Goal: Transaction & Acquisition: Subscribe to service/newsletter

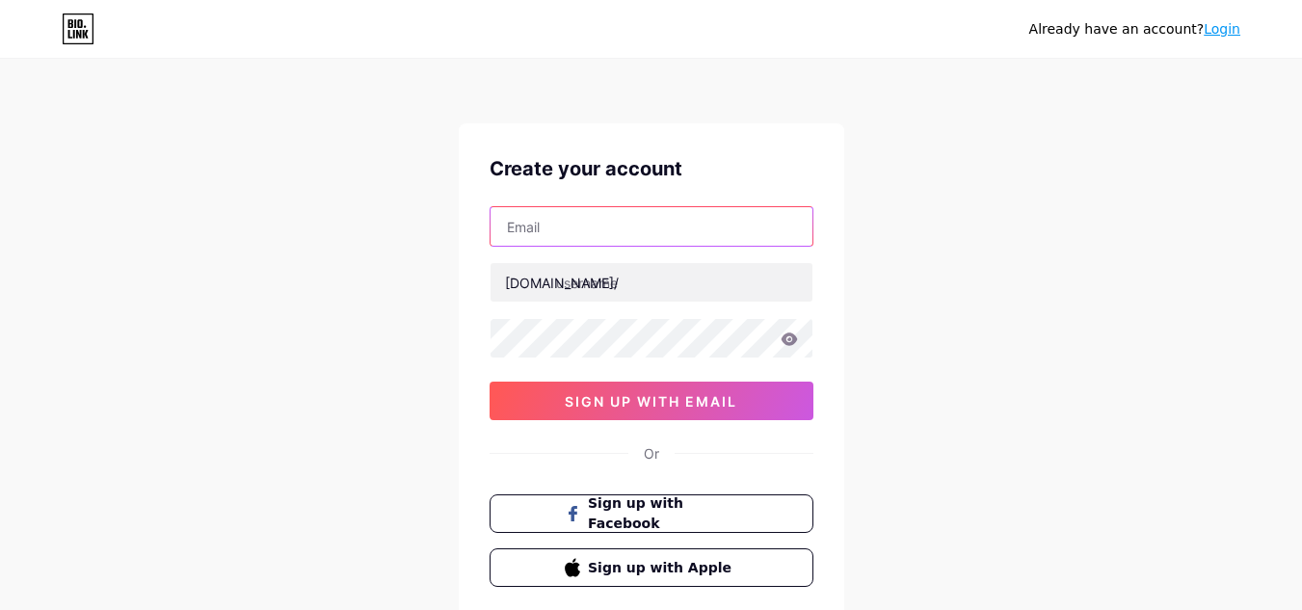
click at [572, 232] on input "text" at bounding box center [652, 226] width 322 height 39
type input "[EMAIL_ADDRESS][DOMAIN_NAME]"
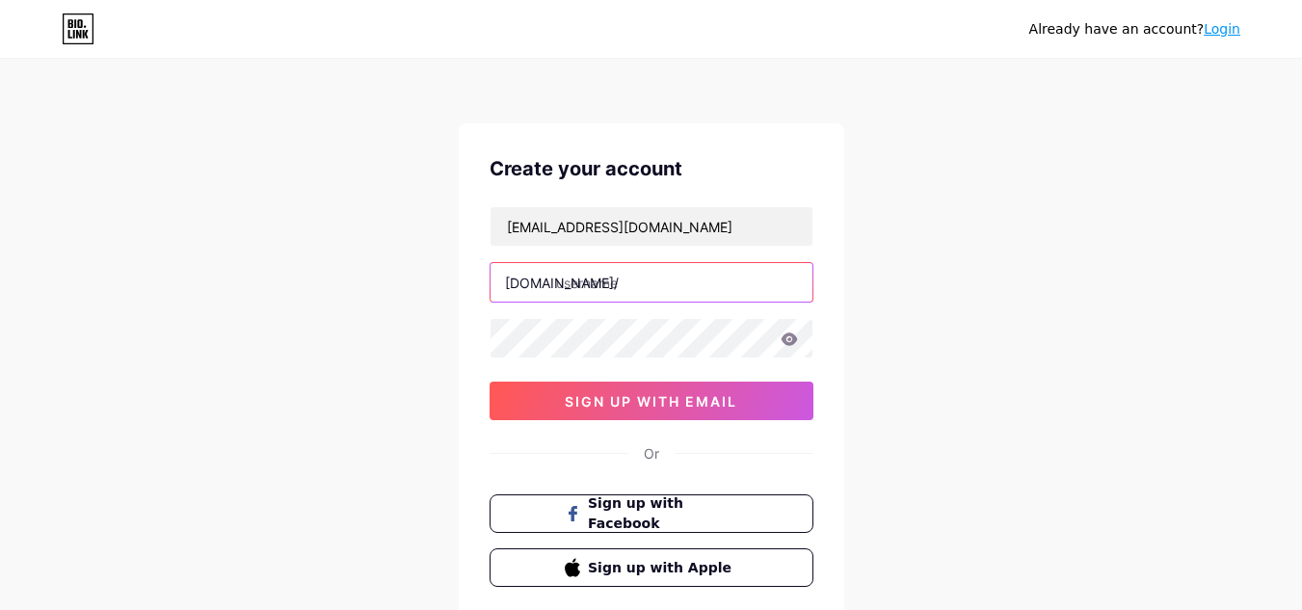
click at [626, 285] on input "text" at bounding box center [652, 282] width 322 height 39
type input "v"
type input "getulioalexandre"
click at [791, 342] on icon at bounding box center [789, 339] width 16 height 13
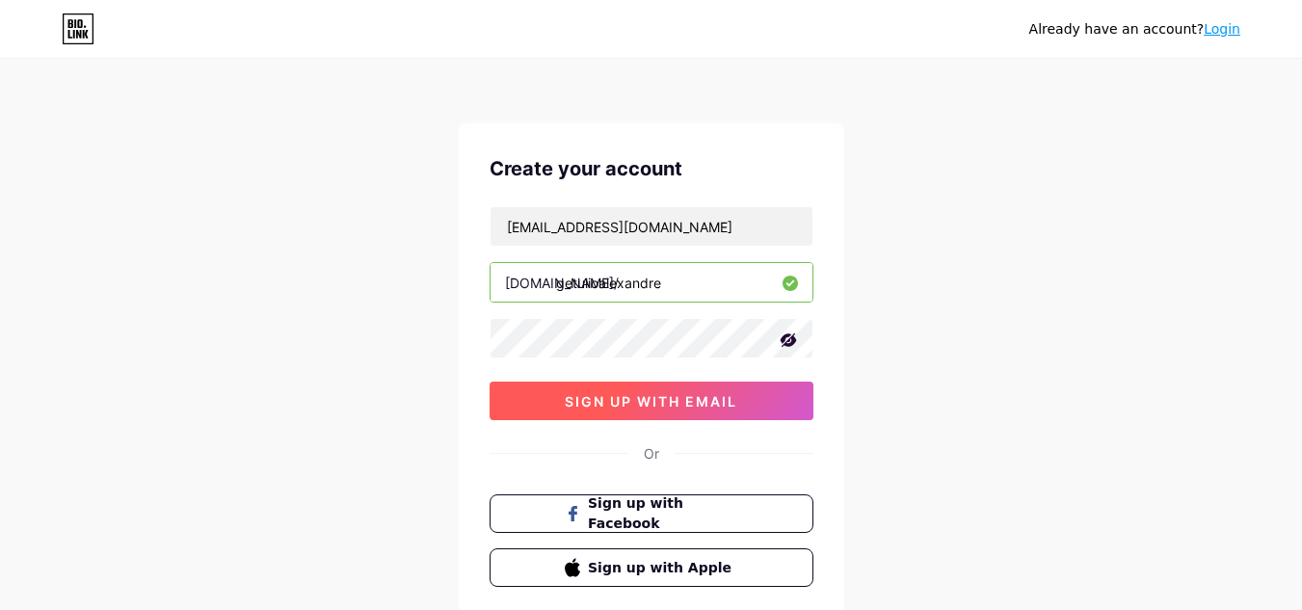
click at [793, 406] on button "sign up with email" at bounding box center [652, 401] width 324 height 39
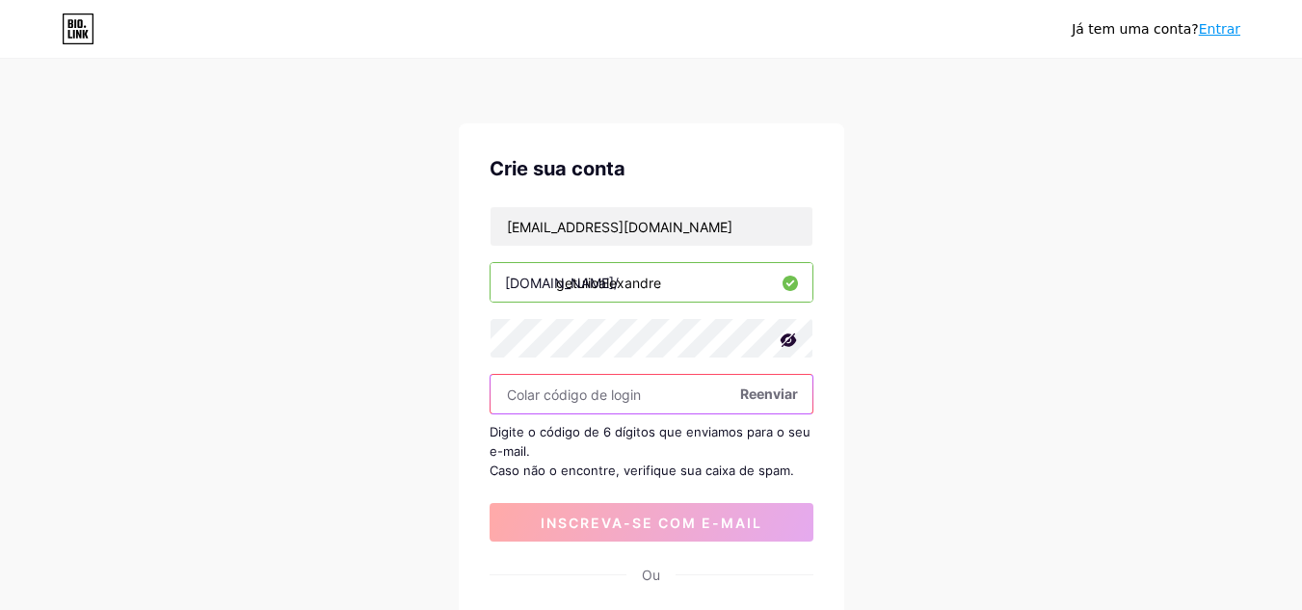
click at [629, 406] on input "text" at bounding box center [652, 394] width 322 height 39
paste input "390667"
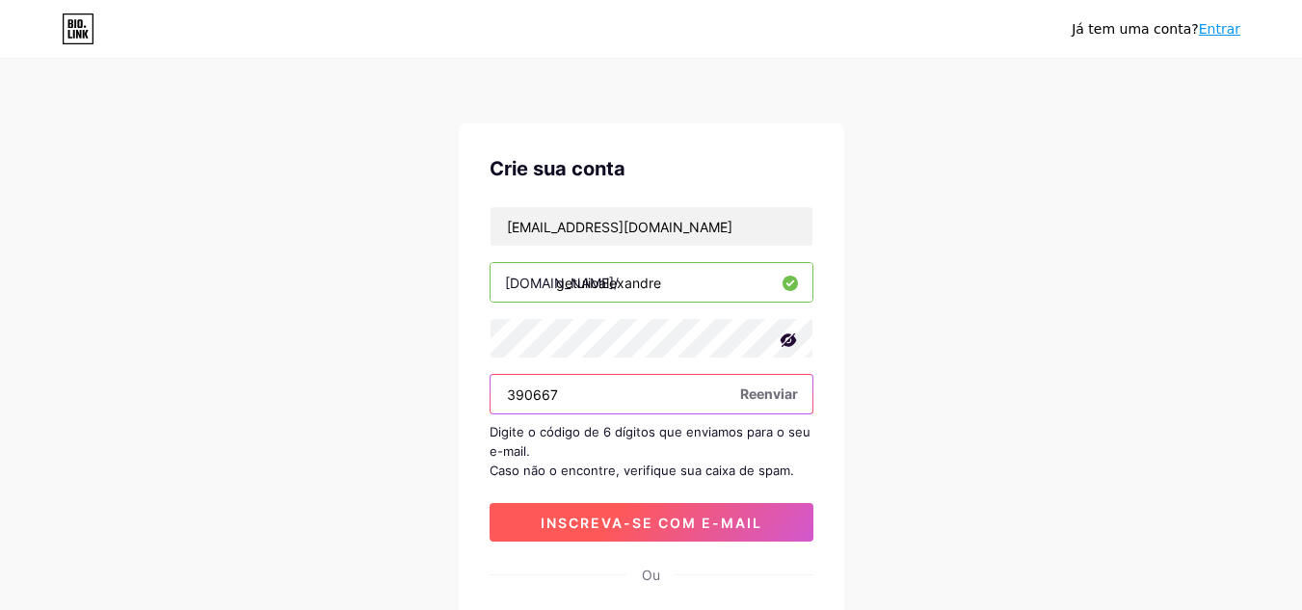
type input "390667"
click at [667, 520] on font "inscreva-se com e-mail" at bounding box center [652, 523] width 222 height 16
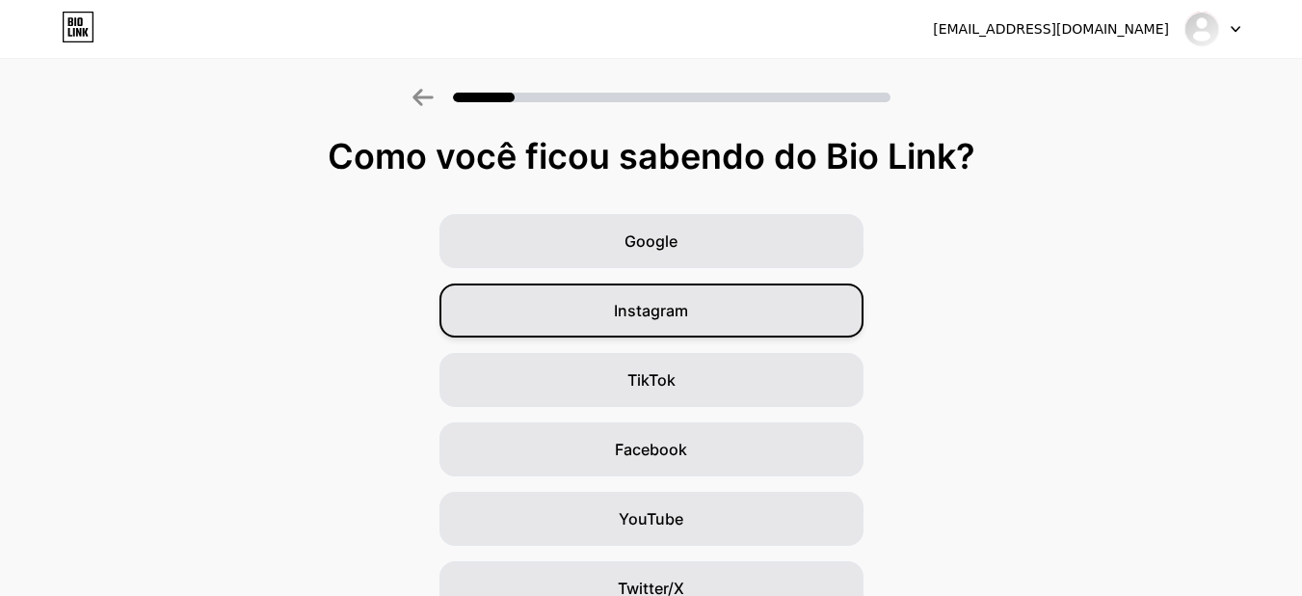
click at [742, 310] on div "Instagram" at bounding box center [652, 310] width 424 height 54
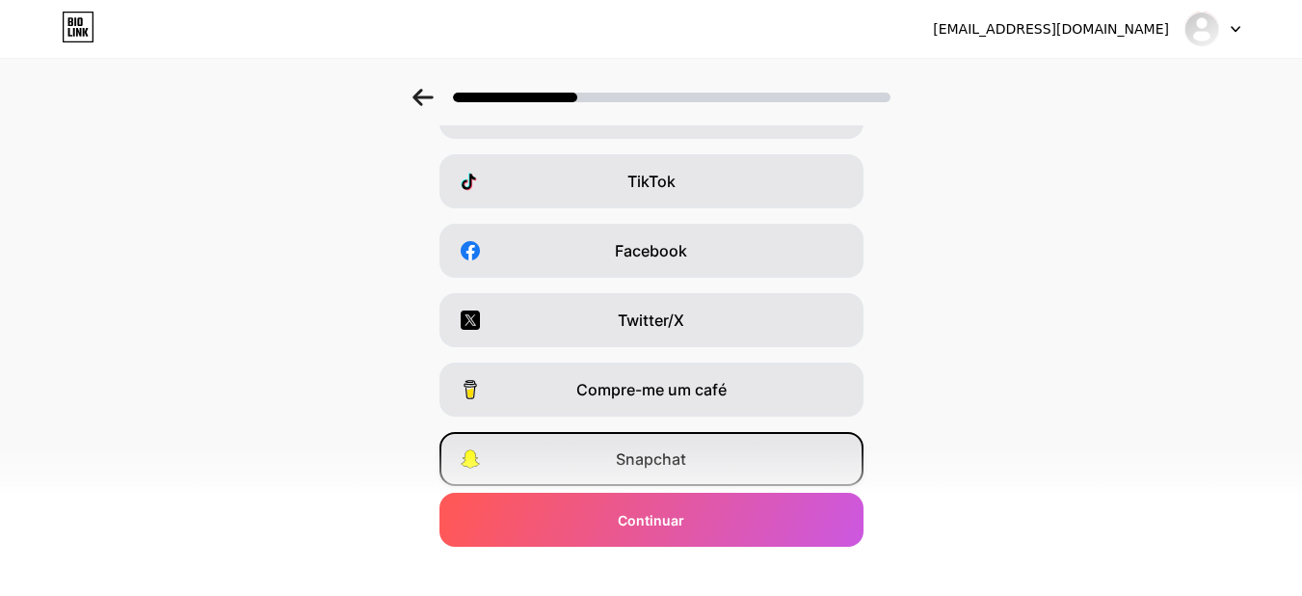
scroll to position [225, 0]
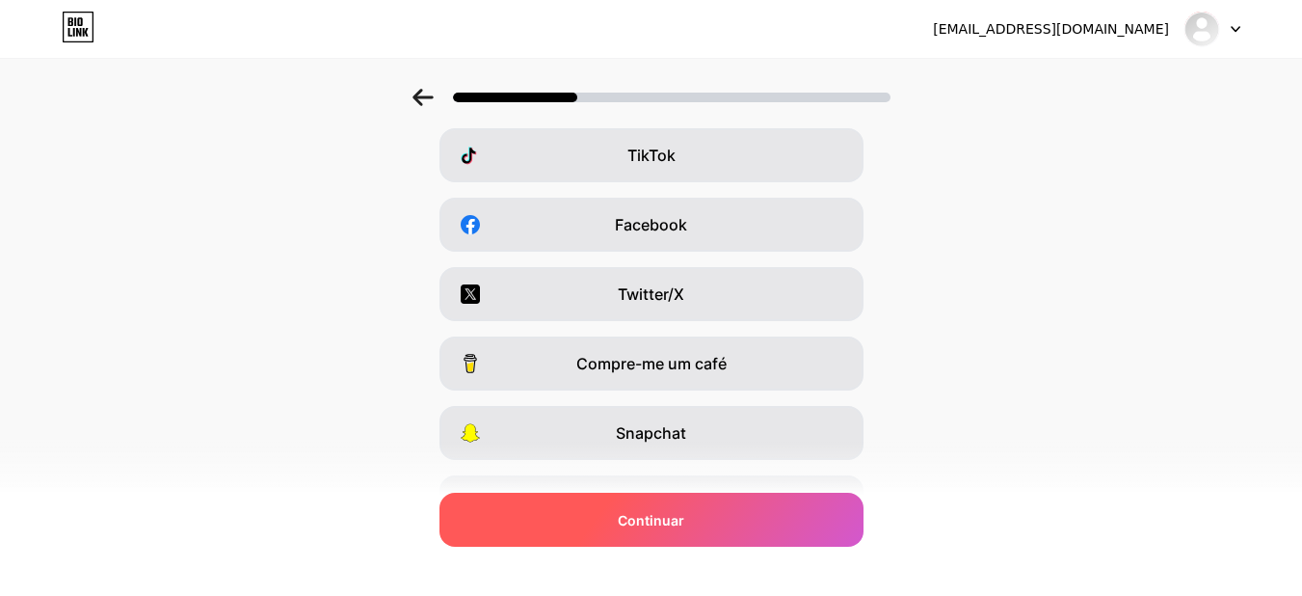
click at [732, 514] on div "Continuar" at bounding box center [652, 520] width 424 height 54
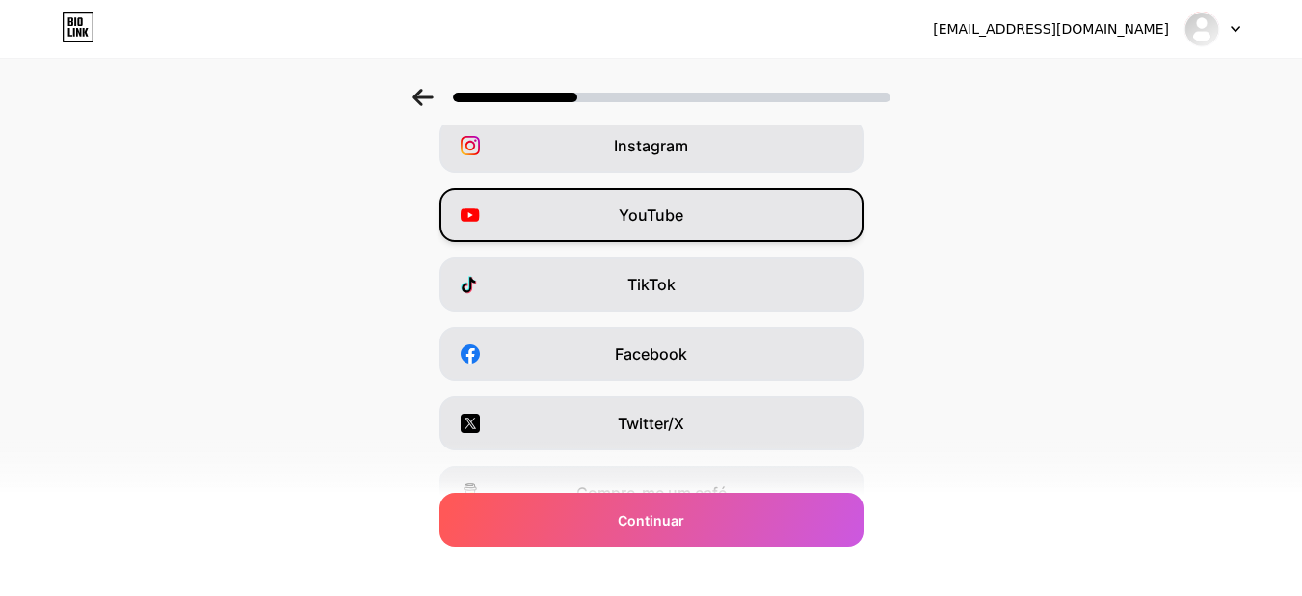
scroll to position [96, 0]
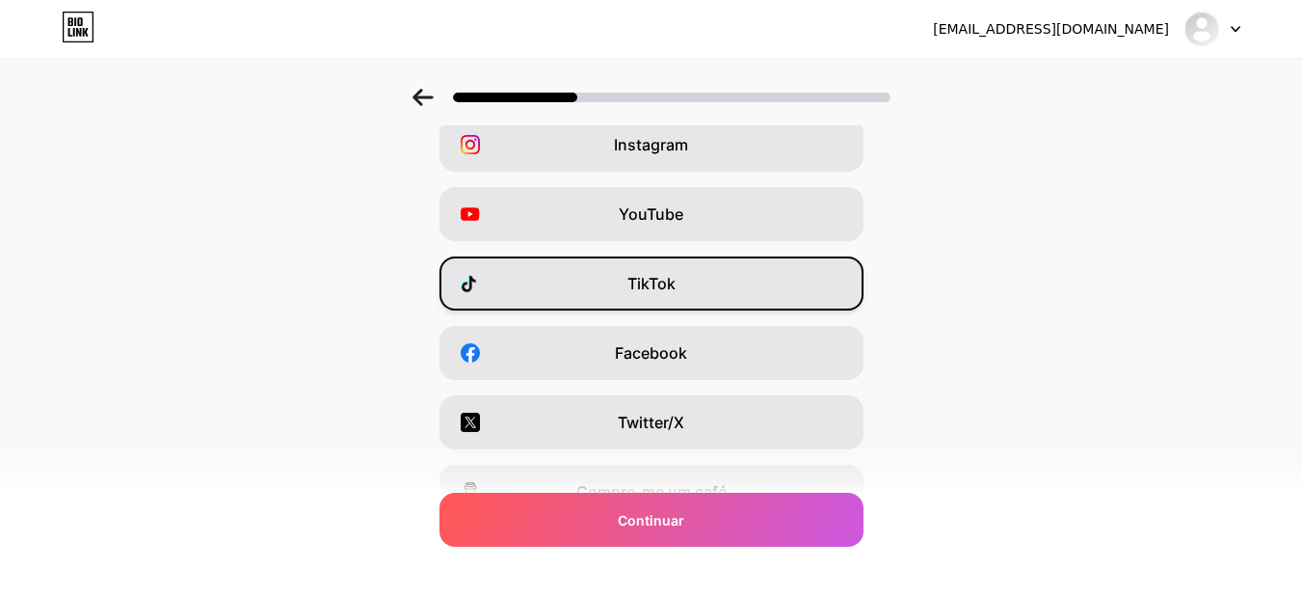
click at [753, 288] on div "TikTok" at bounding box center [652, 283] width 424 height 54
click at [704, 122] on div at bounding box center [651, 91] width 1302 height 67
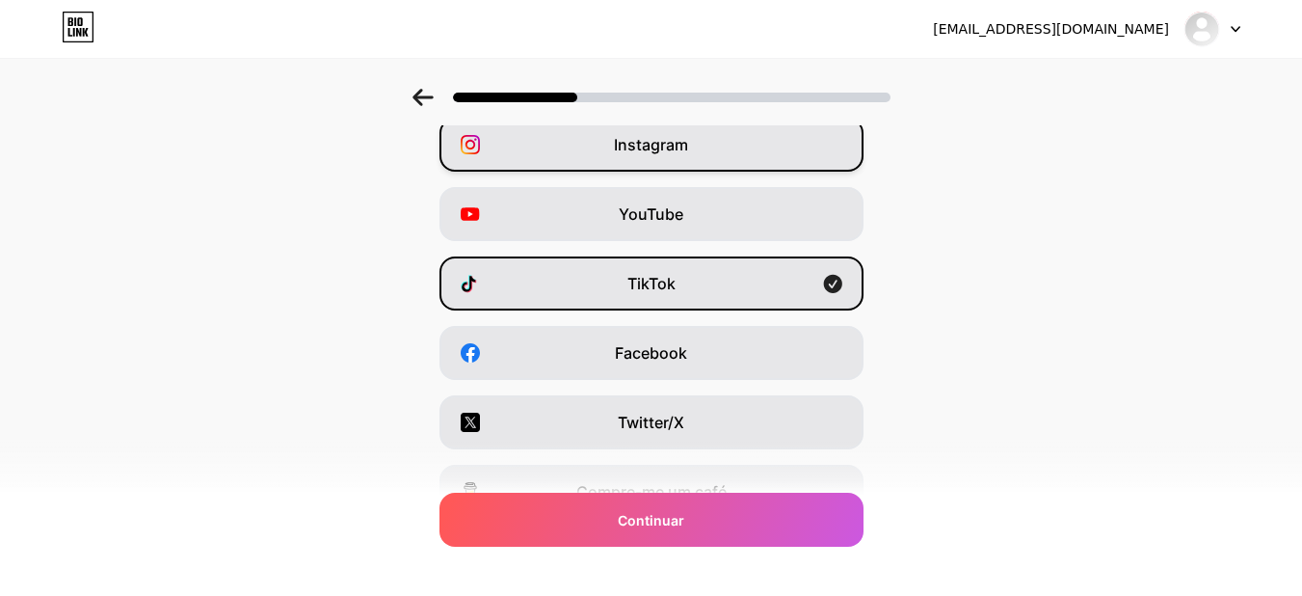
click at [711, 147] on div "Instagram" at bounding box center [652, 145] width 424 height 54
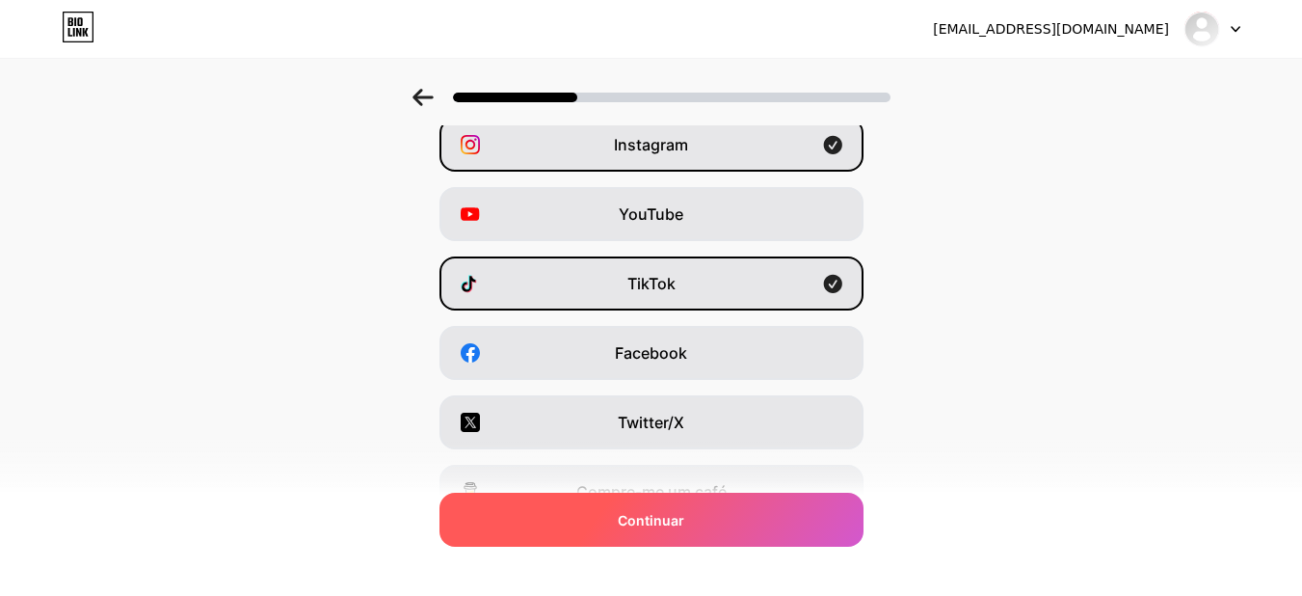
click at [733, 534] on div "Continuar" at bounding box center [652, 520] width 424 height 54
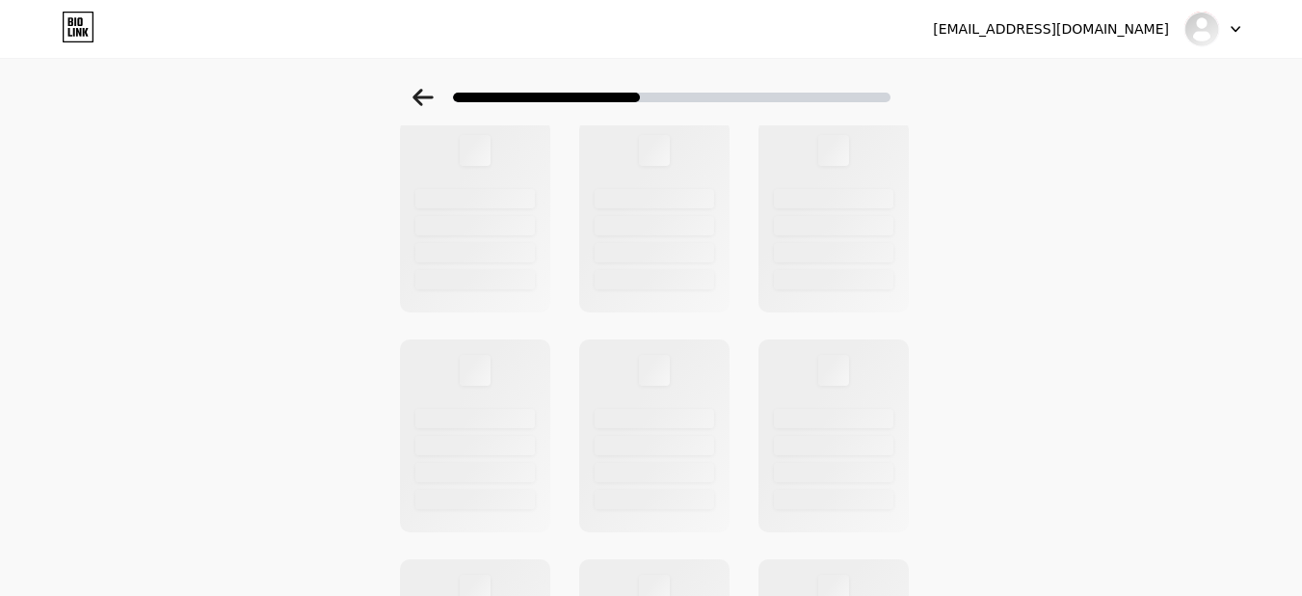
scroll to position [0, 0]
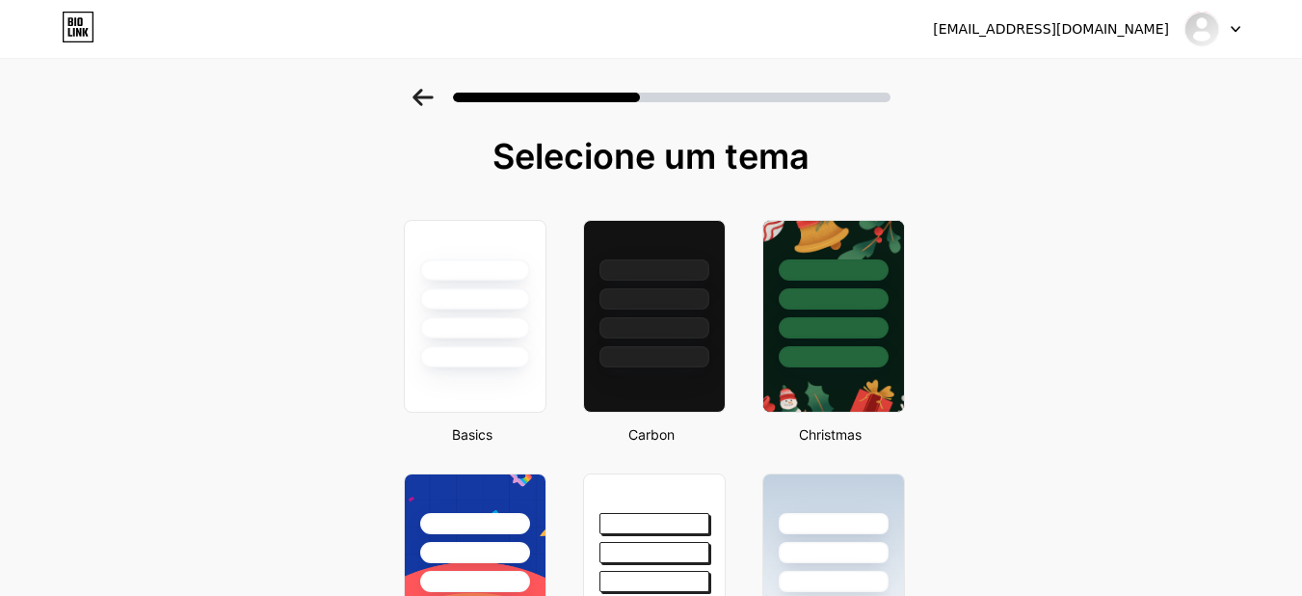
click at [428, 98] on icon at bounding box center [423, 97] width 20 height 17
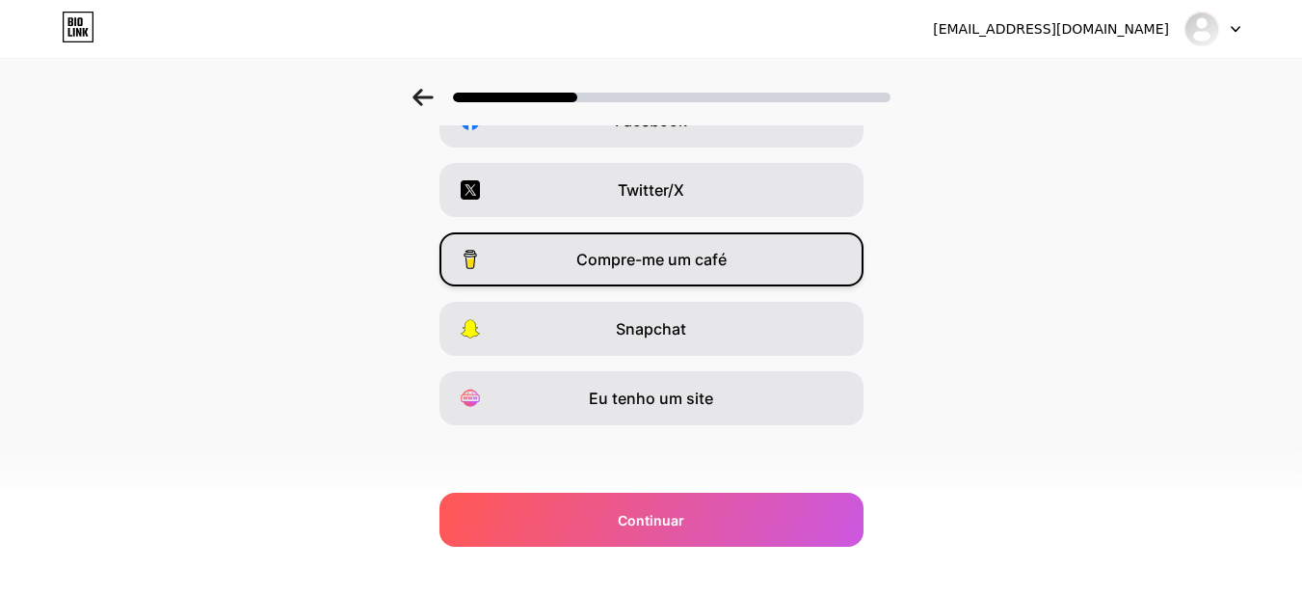
scroll to position [332, 0]
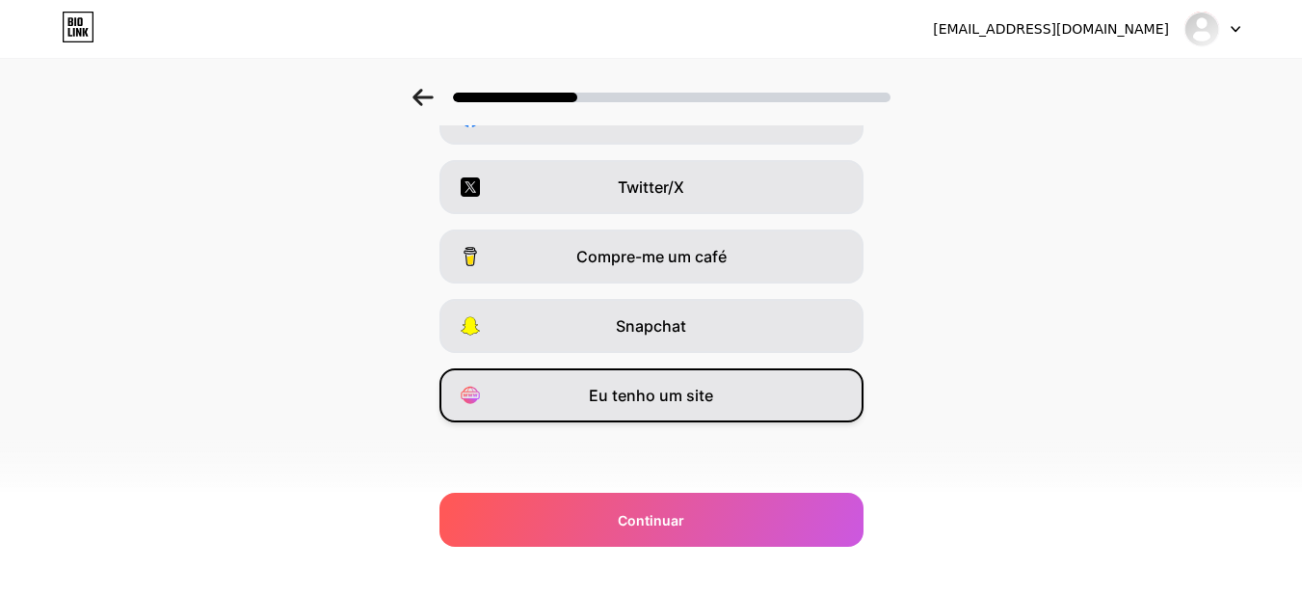
click at [764, 403] on div "Eu tenho um site" at bounding box center [652, 395] width 424 height 54
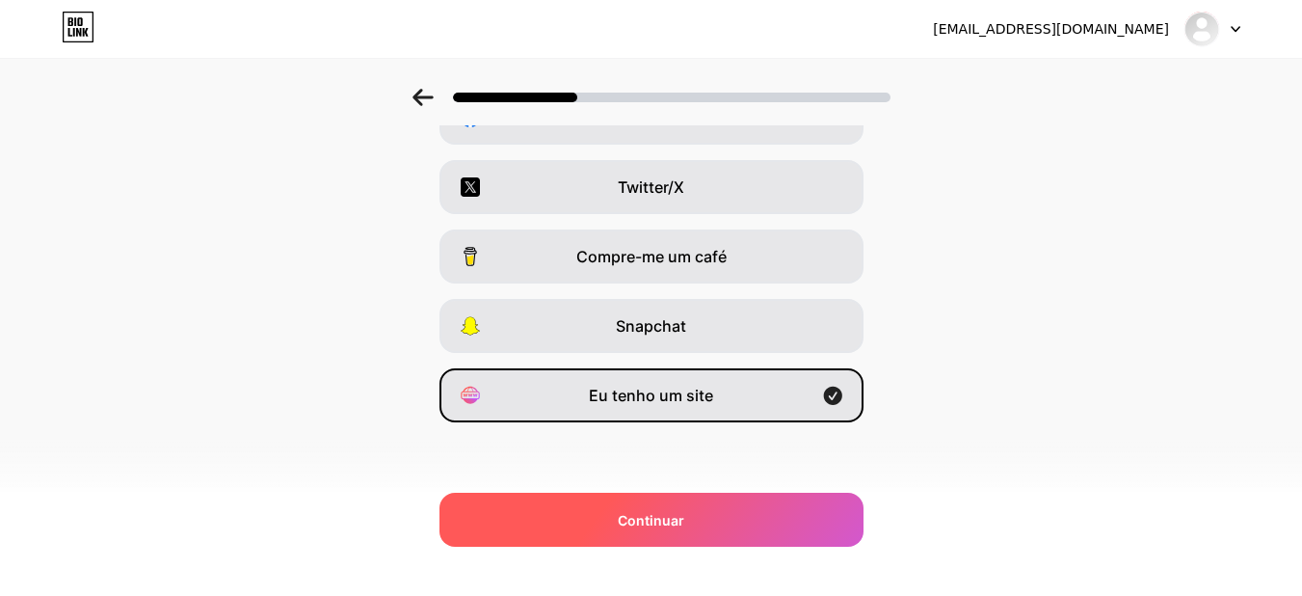
click at [750, 521] on div "Continuar" at bounding box center [652, 520] width 424 height 54
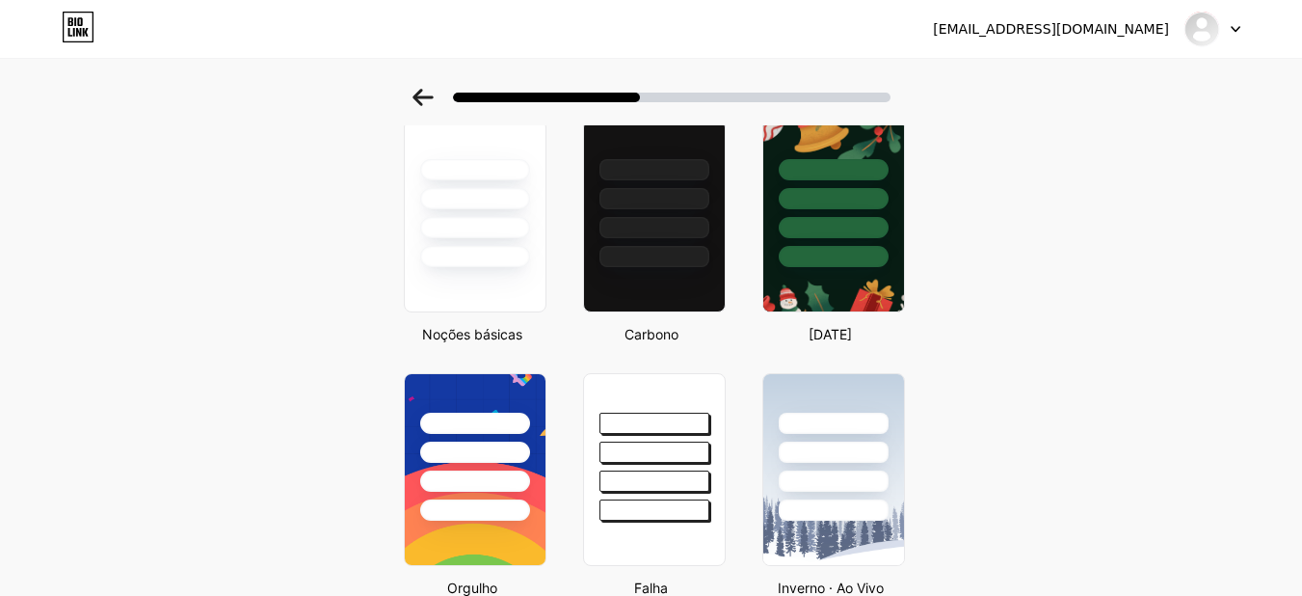
scroll to position [96, 0]
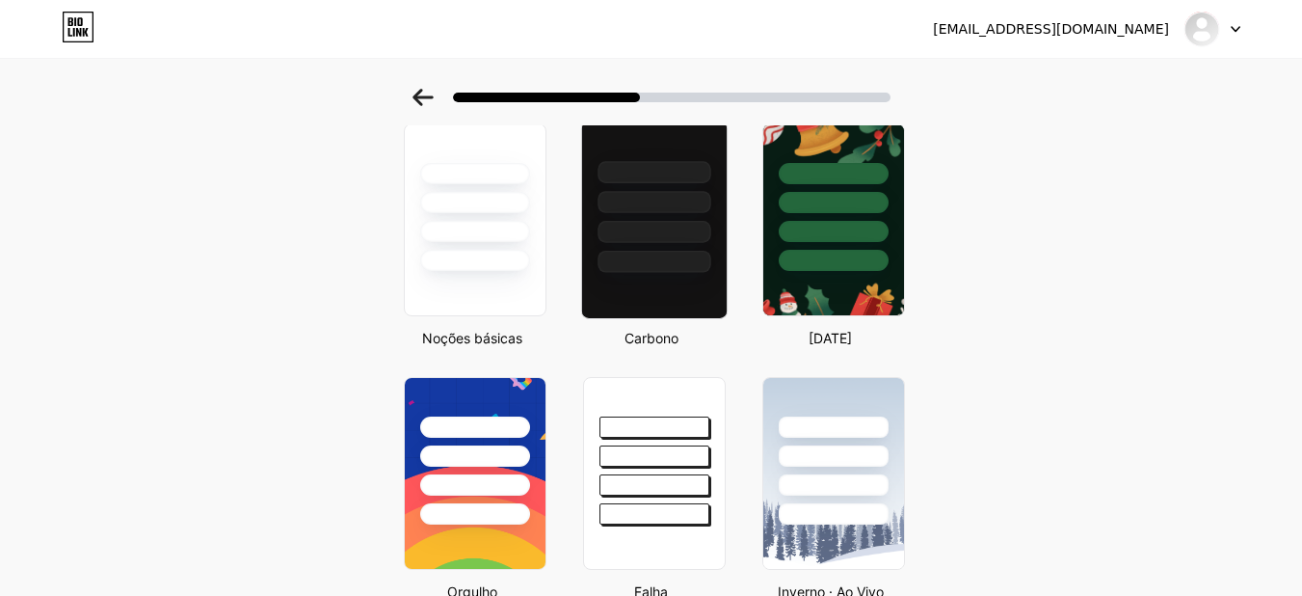
click at [682, 291] on div at bounding box center [653, 219] width 147 height 199
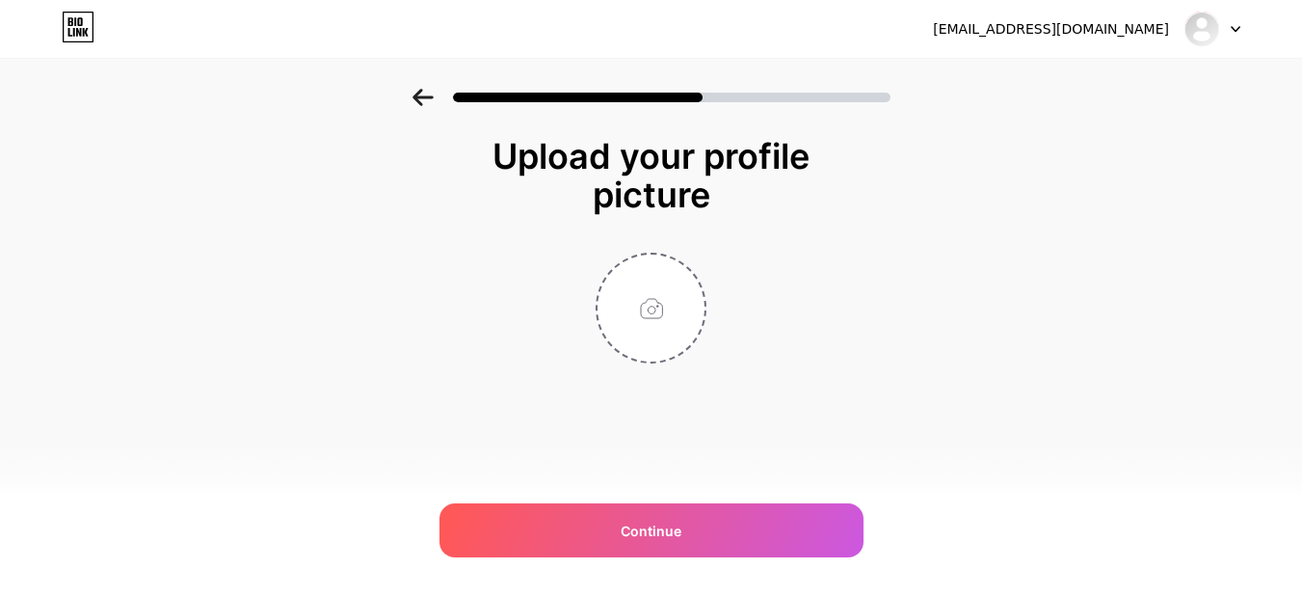
scroll to position [0, 0]
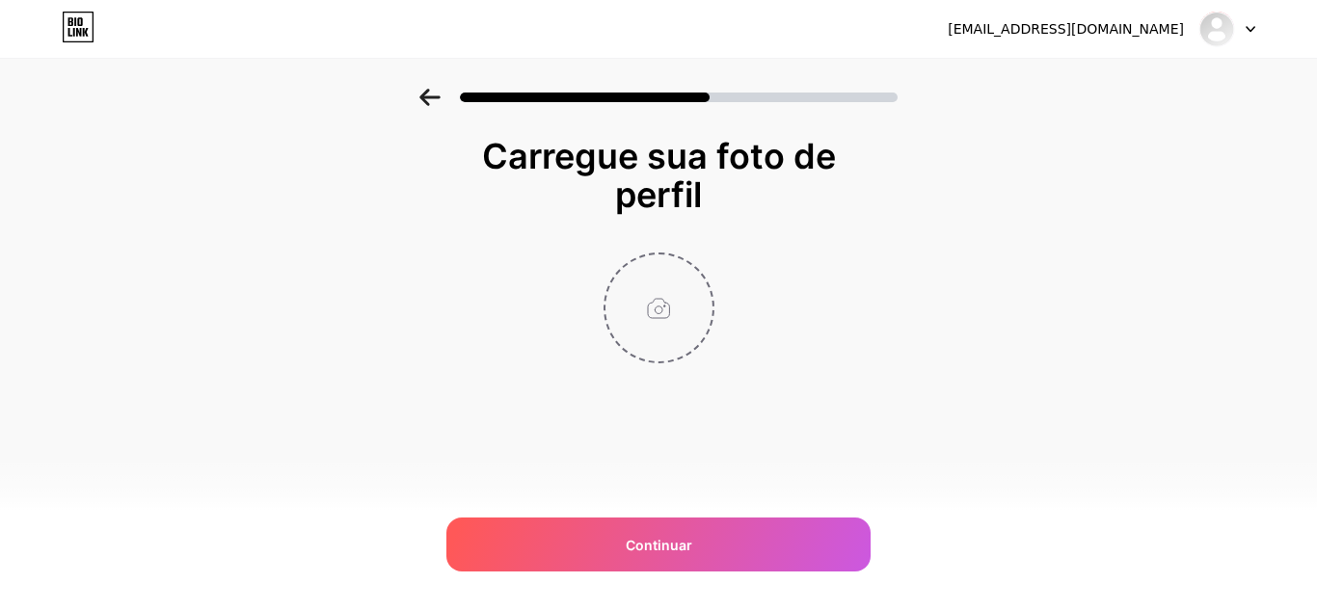
click at [682, 316] on input "file" at bounding box center [658, 307] width 107 height 107
type input "C:\fakepath\ceara.jpg"
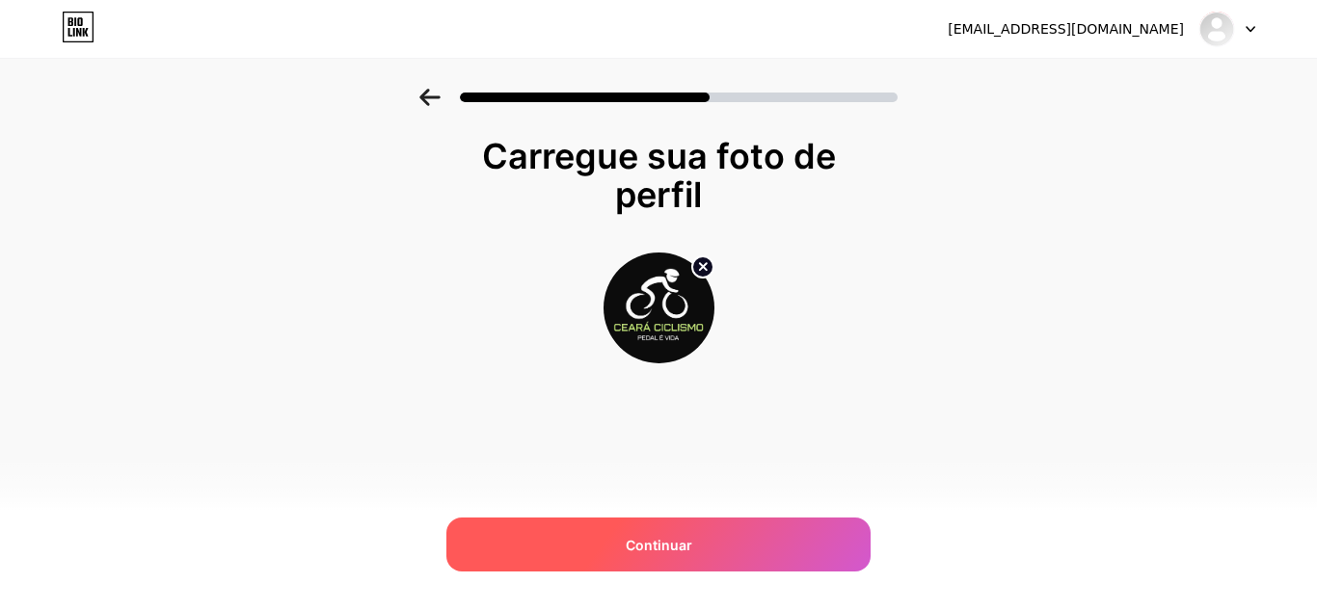
click at [731, 543] on div "Continuar" at bounding box center [658, 545] width 424 height 54
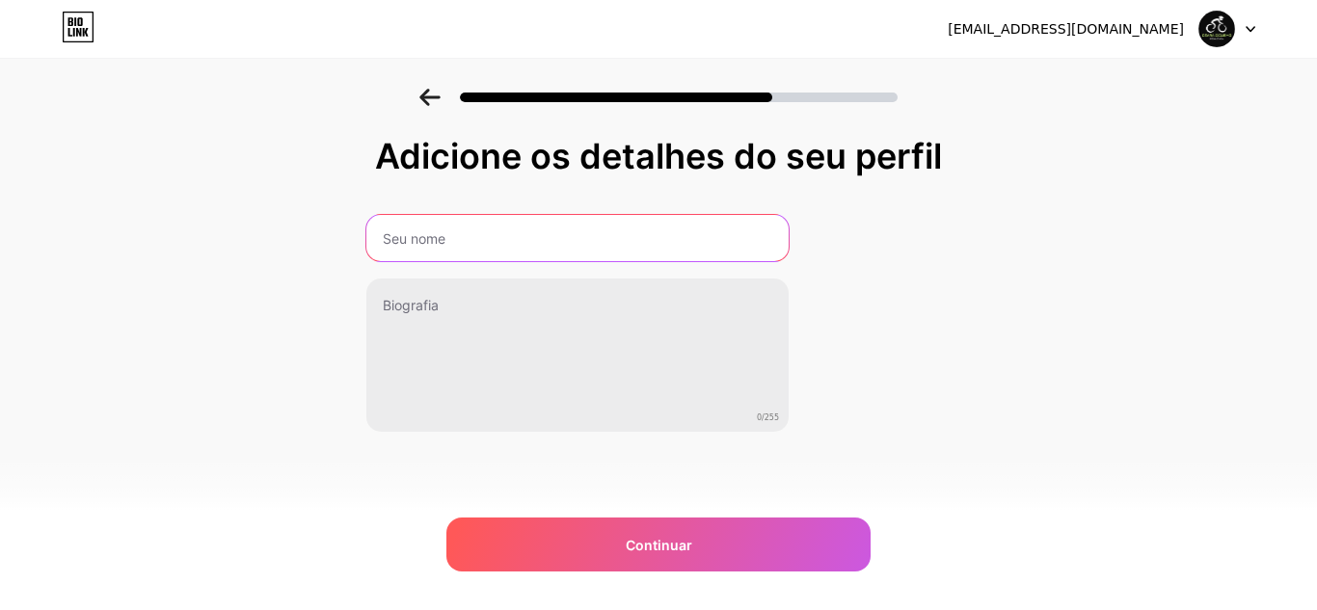
click at [603, 241] on input "text" at bounding box center [577, 238] width 422 height 46
type input "C"
drag, startPoint x: 442, startPoint y: 241, endPoint x: 433, endPoint y: 246, distance: 10.8
click at [432, 246] on input "Ceará CiCLISMO" at bounding box center [577, 238] width 426 height 46
type input "Ceará CICLISMO"
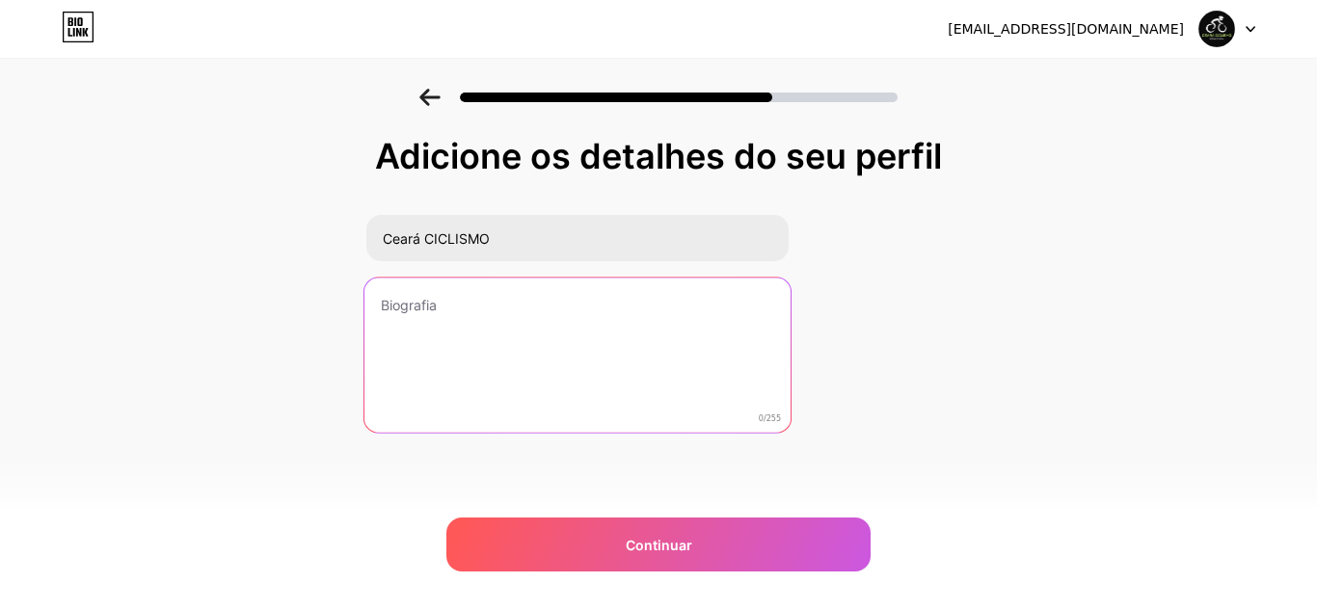
click at [493, 335] on textarea at bounding box center [577, 356] width 426 height 157
click at [583, 366] on textarea at bounding box center [577, 356] width 426 height 157
paste textarea "🚴‍♂️ Bem-vindo à [GEOGRAPHIC_DATA] Ciclismo! Sua paixão por pedalar começa aqui!"
type textarea "🚴‍♂️ Bem-vindo à [GEOGRAPHIC_DATA] Ciclismo! Sua paixão por pedalar começa aqui!"
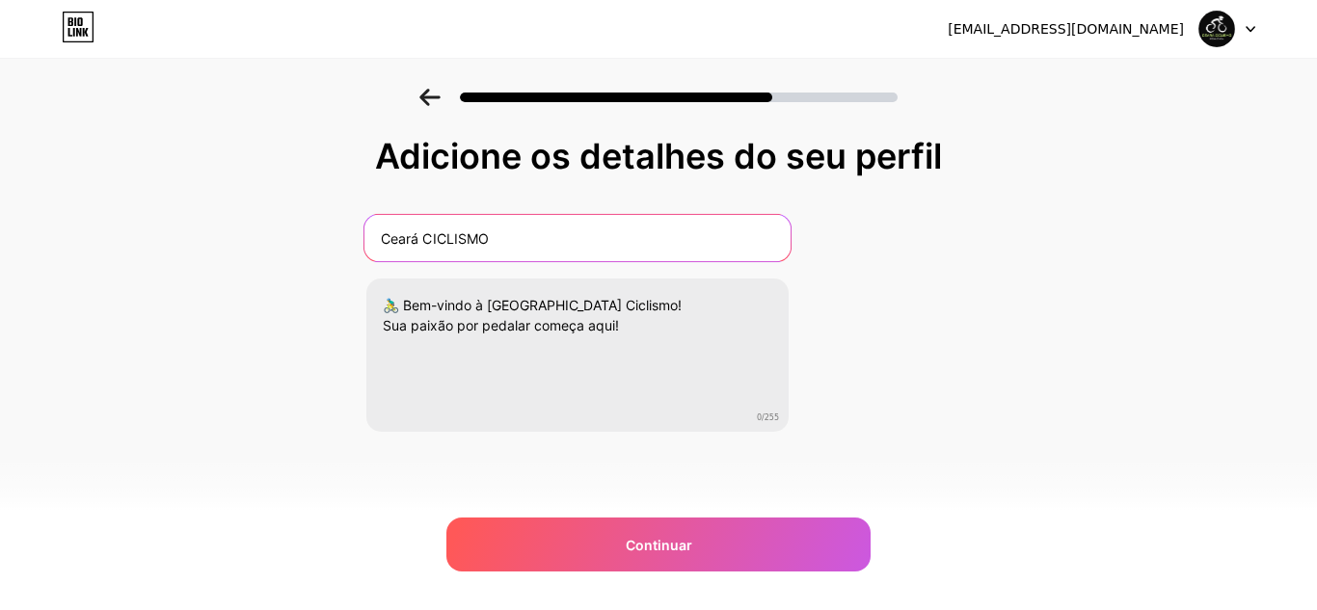
drag, startPoint x: 419, startPoint y: 241, endPoint x: 347, endPoint y: 240, distance: 72.3
click at [347, 240] on div "Adicione os detalhes do seu perfil Ceará CICLISMO 🚴‍♂️ Bem-vindo à [GEOGRAPHIC_…" at bounding box center [658, 309] width 1317 height 440
type input "CEARÁ CICLISMO"
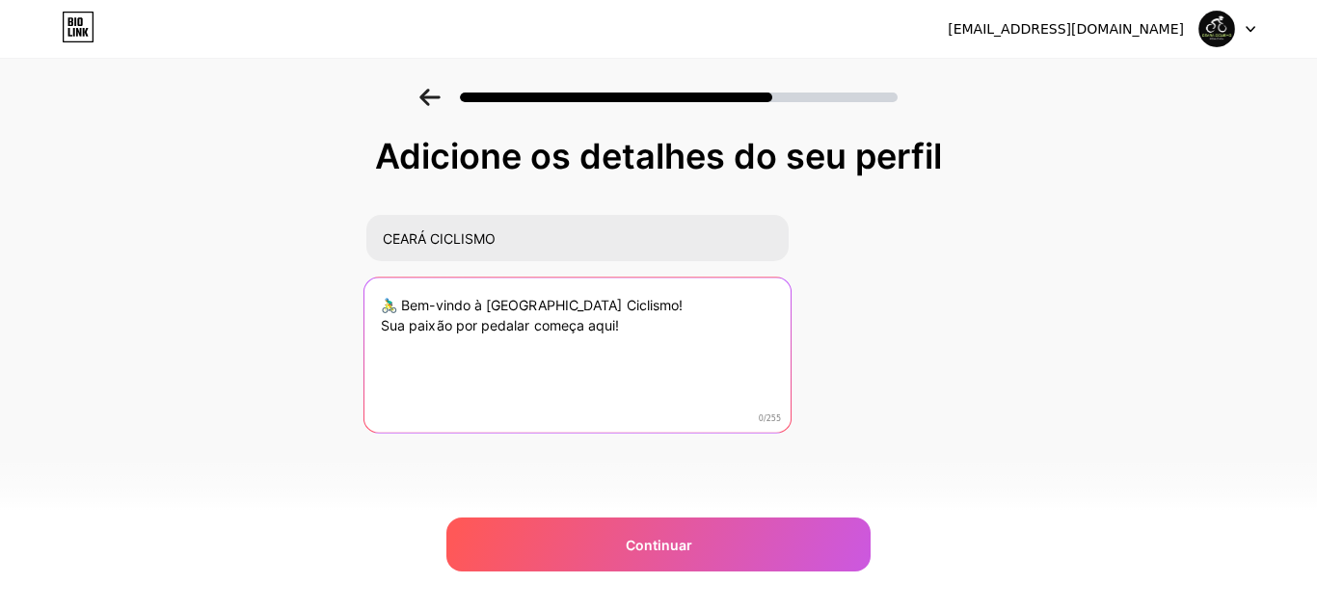
click at [727, 333] on textarea "🚴‍♂️ Bem-vindo à [GEOGRAPHIC_DATA] Ciclismo! Sua paixão por pedalar começa aqui!" at bounding box center [577, 356] width 426 height 157
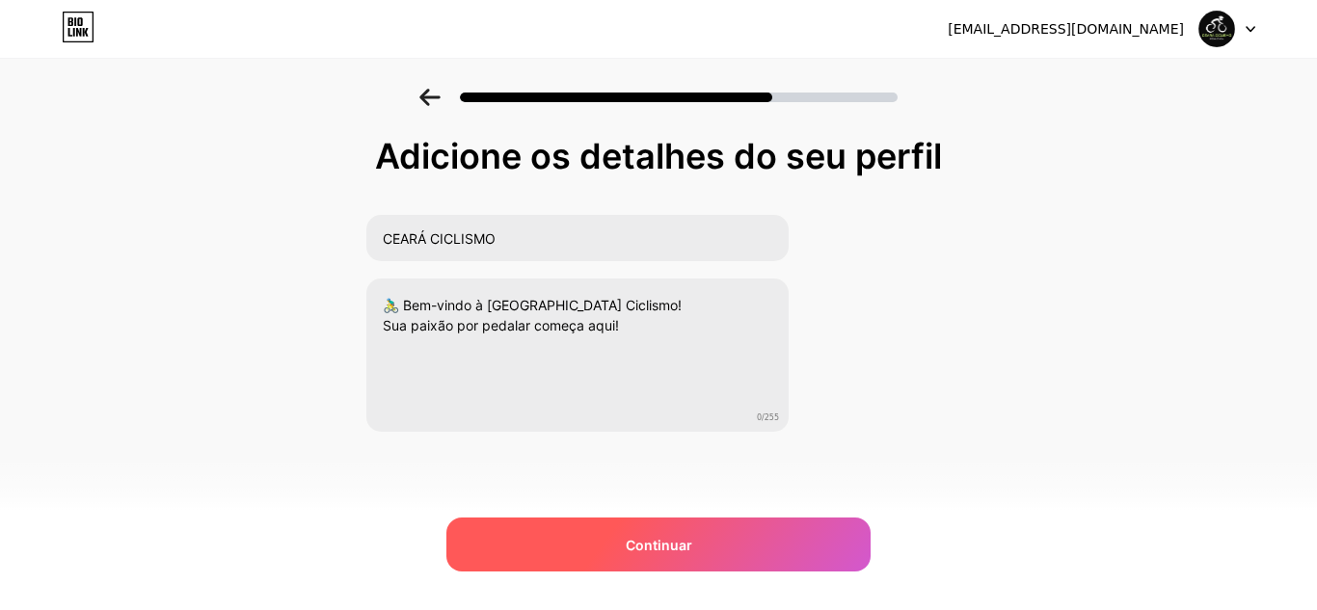
click at [721, 545] on div "Continuar" at bounding box center [658, 545] width 424 height 54
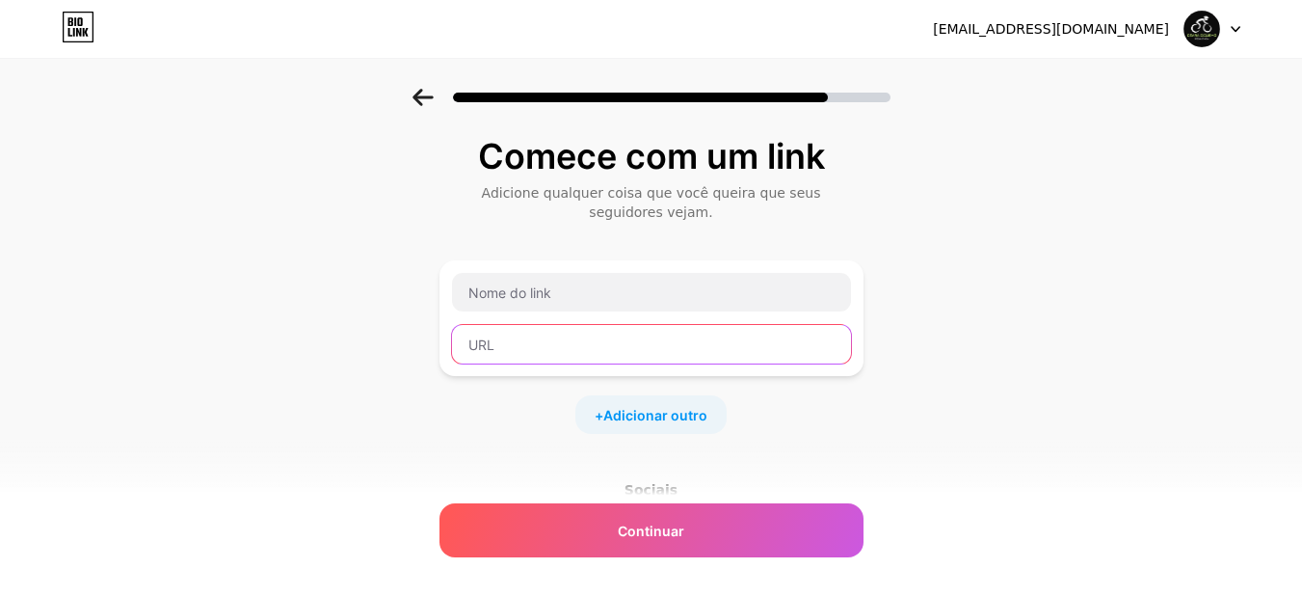
click at [669, 349] on input "text" at bounding box center [651, 344] width 399 height 39
paste input "[URL][DOMAIN_NAME]"
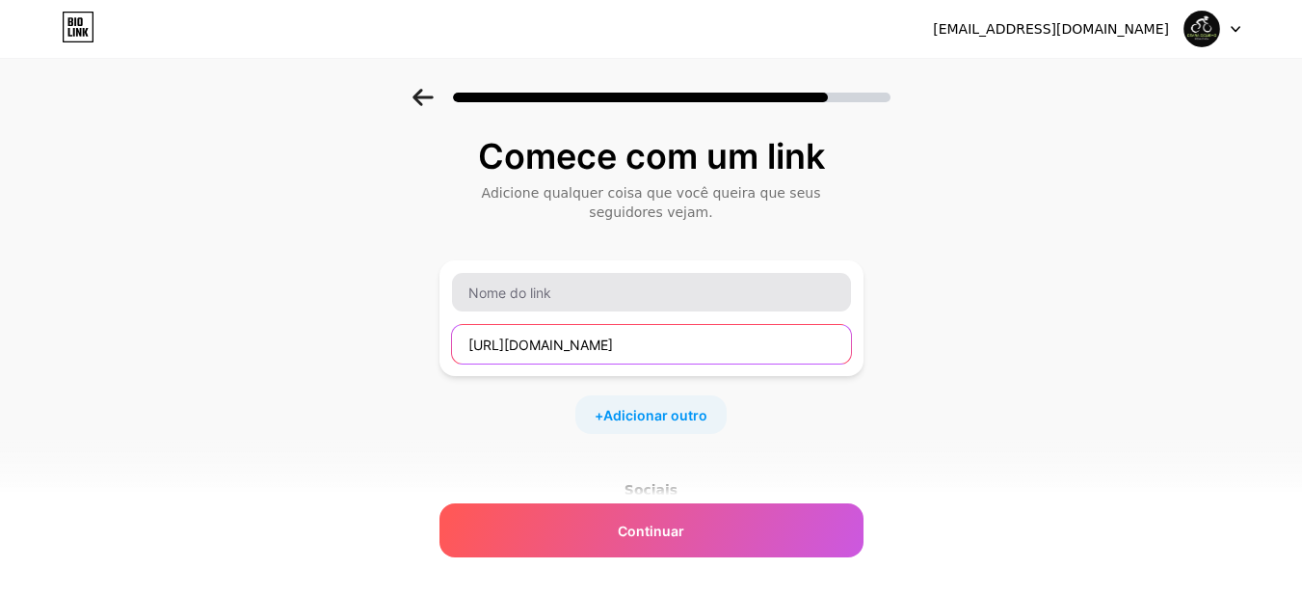
type input "[URL][DOMAIN_NAME]"
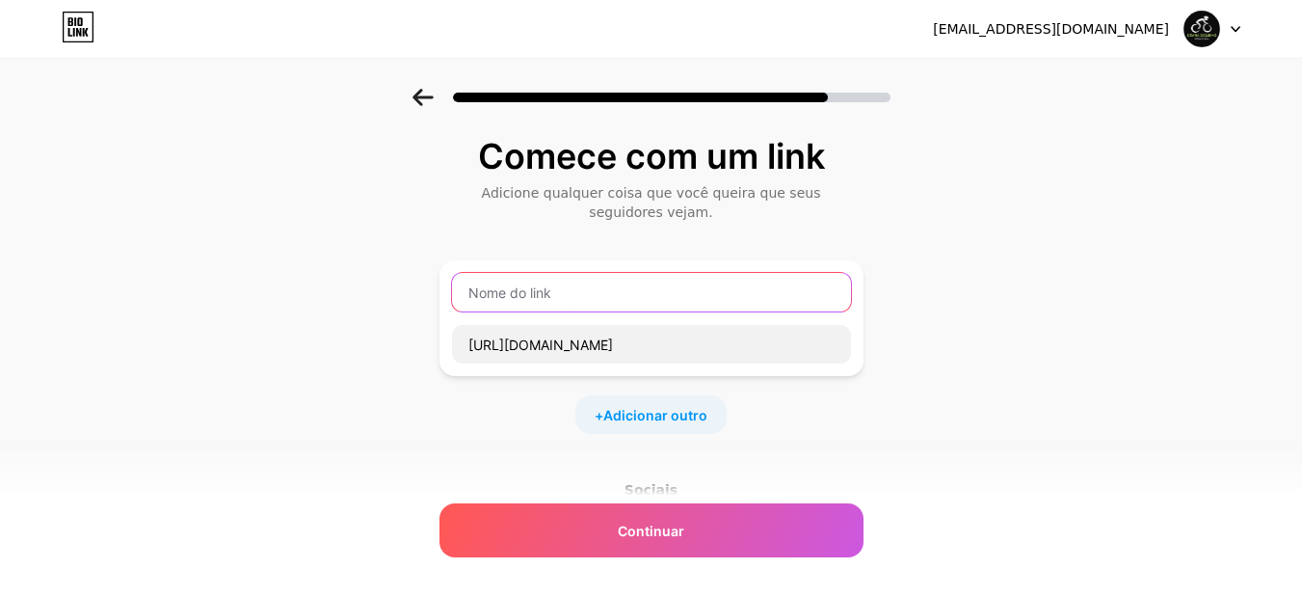
click at [667, 295] on input "text" at bounding box center [651, 292] width 399 height 39
type input "TIKTOK"
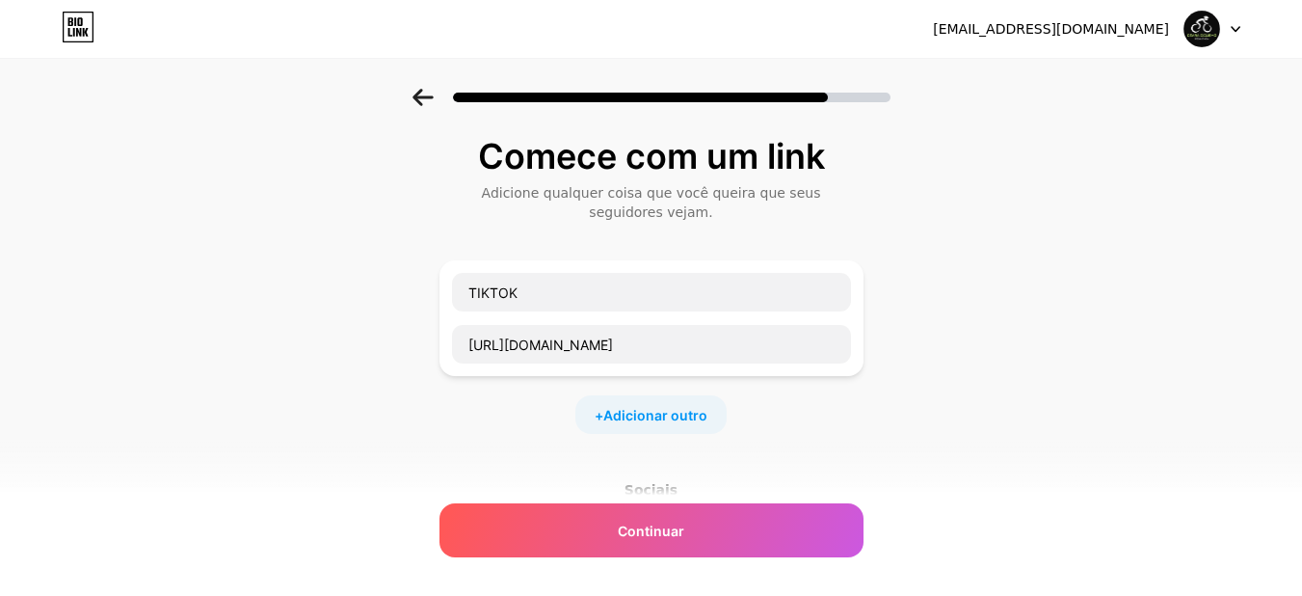
click at [707, 425] on div "+ Adicionar outro" at bounding box center [650, 414] width 151 height 39
click at [639, 424] on input "text" at bounding box center [651, 427] width 399 height 39
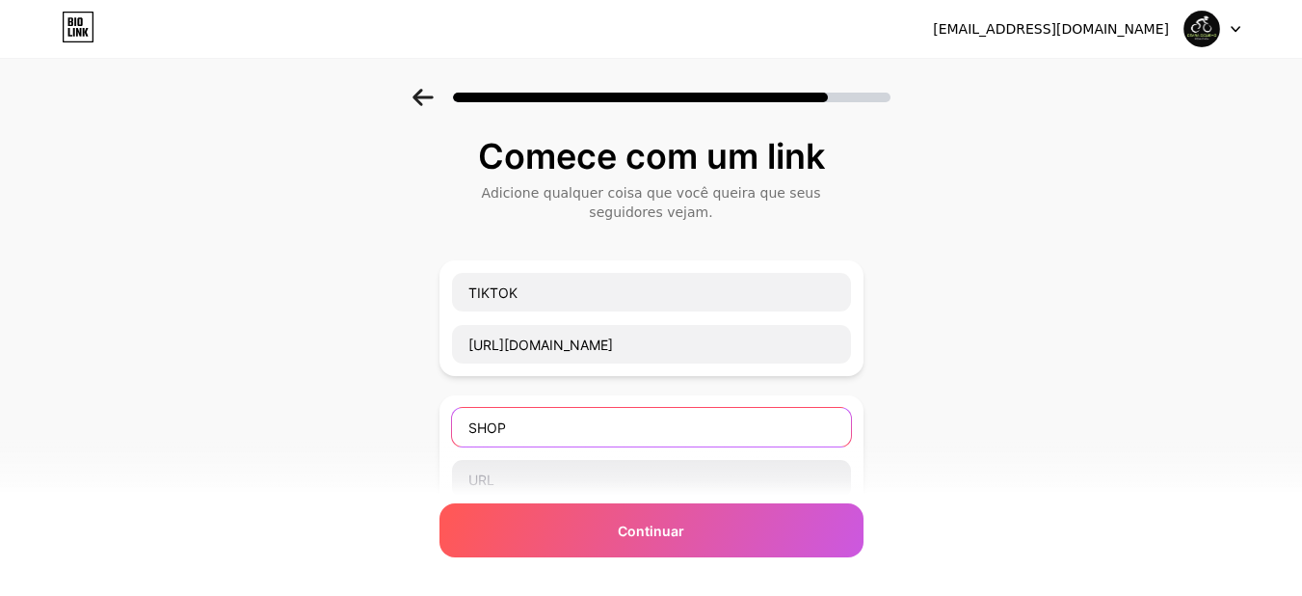
type input "SHOP"
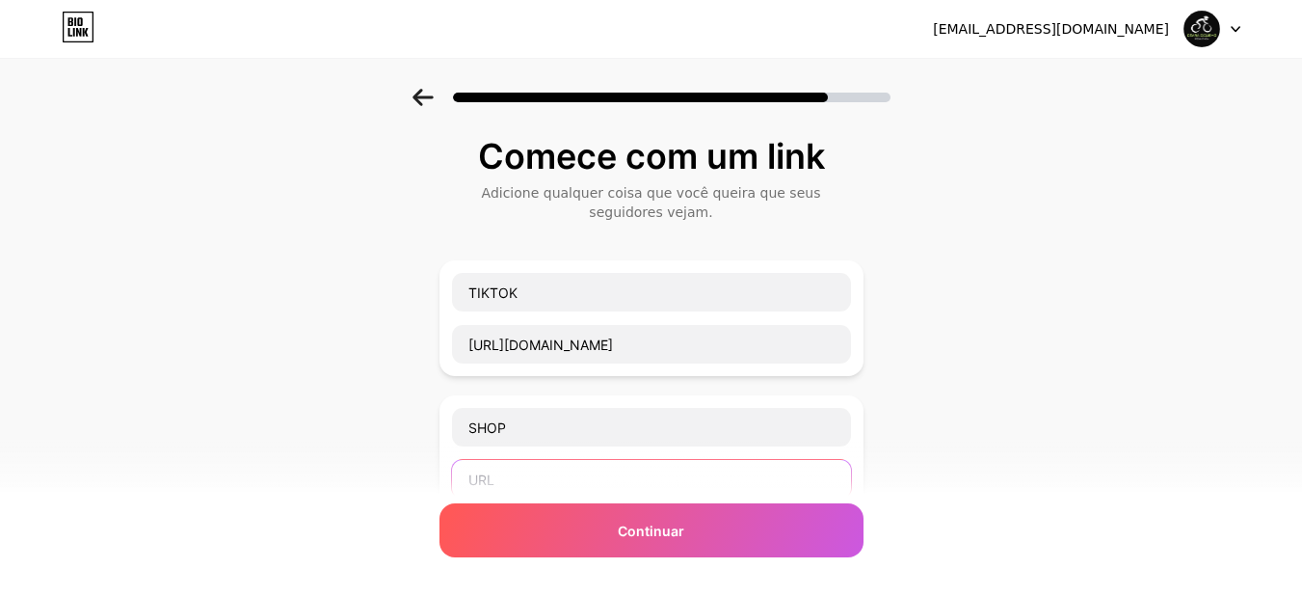
click at [585, 475] on input "text" at bounding box center [651, 479] width 399 height 39
paste input "[URL][DOMAIN_NAME]"
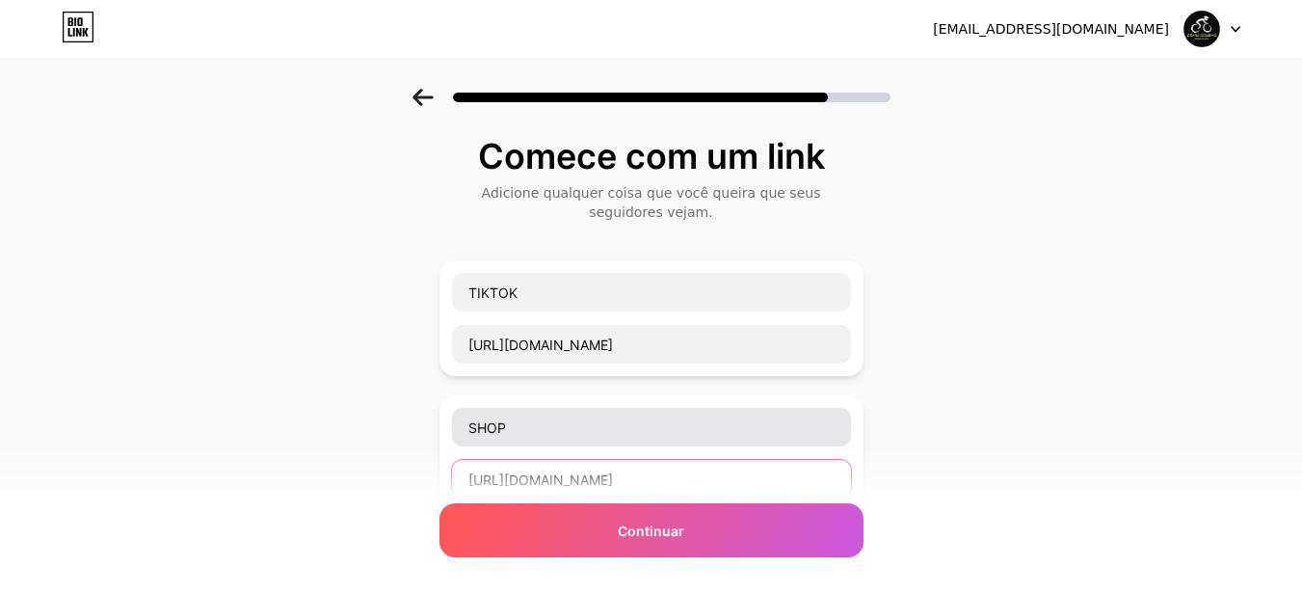
type input "[URL][DOMAIN_NAME]"
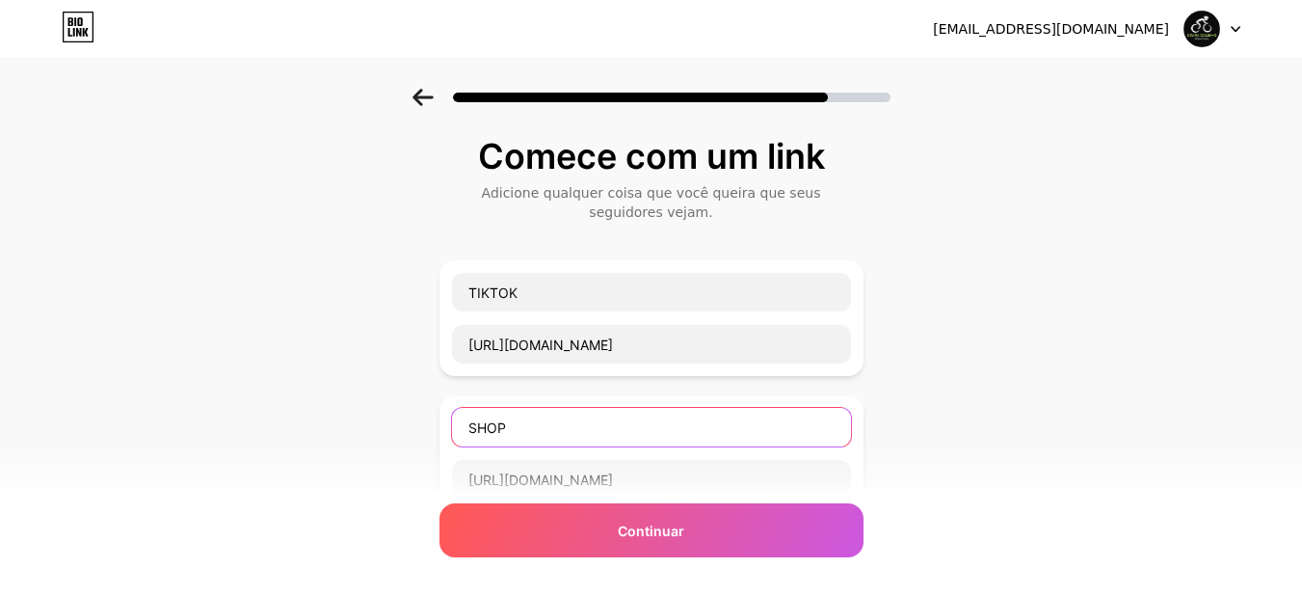
click at [607, 409] on input "SHOP" at bounding box center [651, 427] width 399 height 39
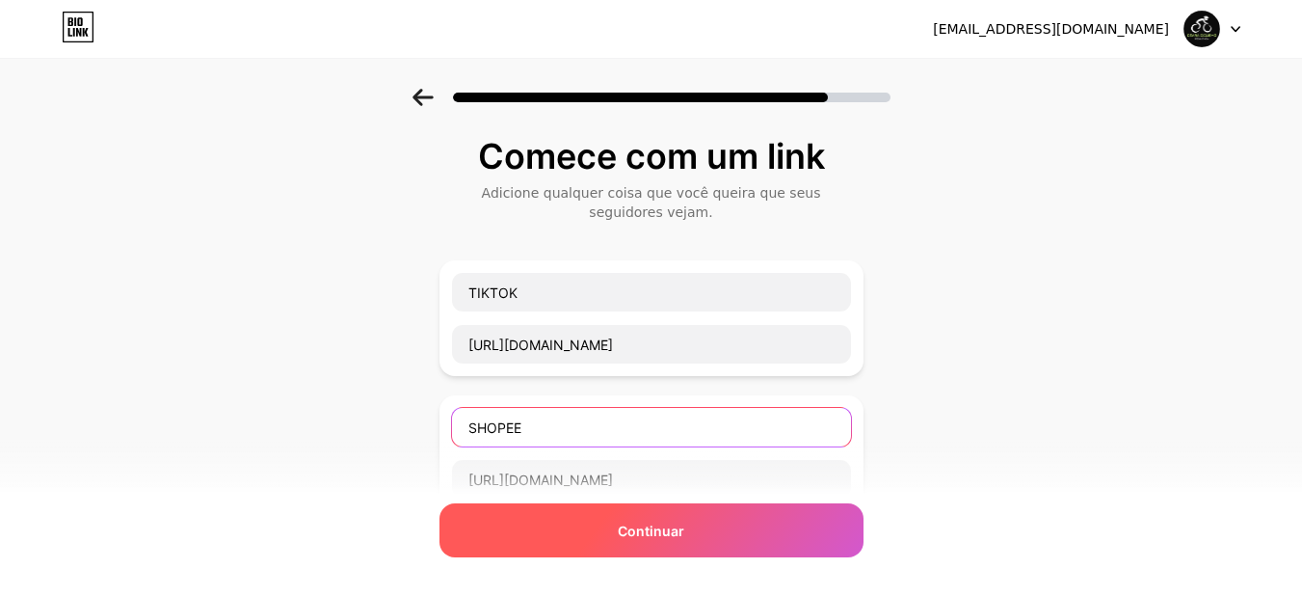
type input "SHOPEE"
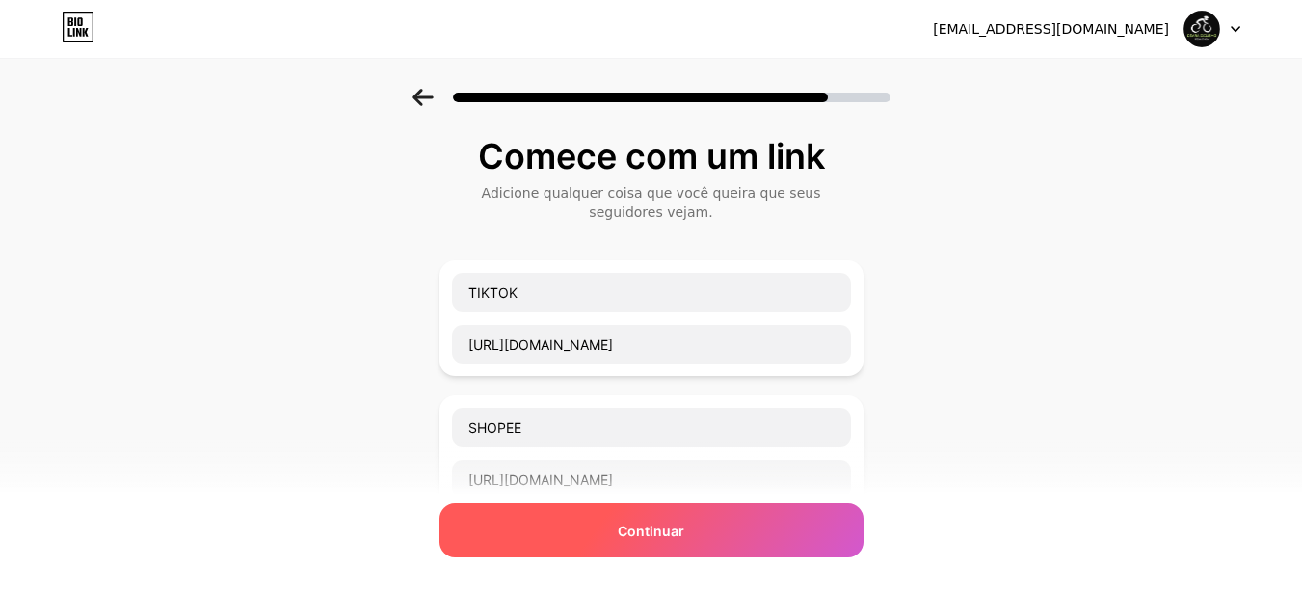
click at [684, 529] on font "Continuar" at bounding box center [651, 530] width 67 height 16
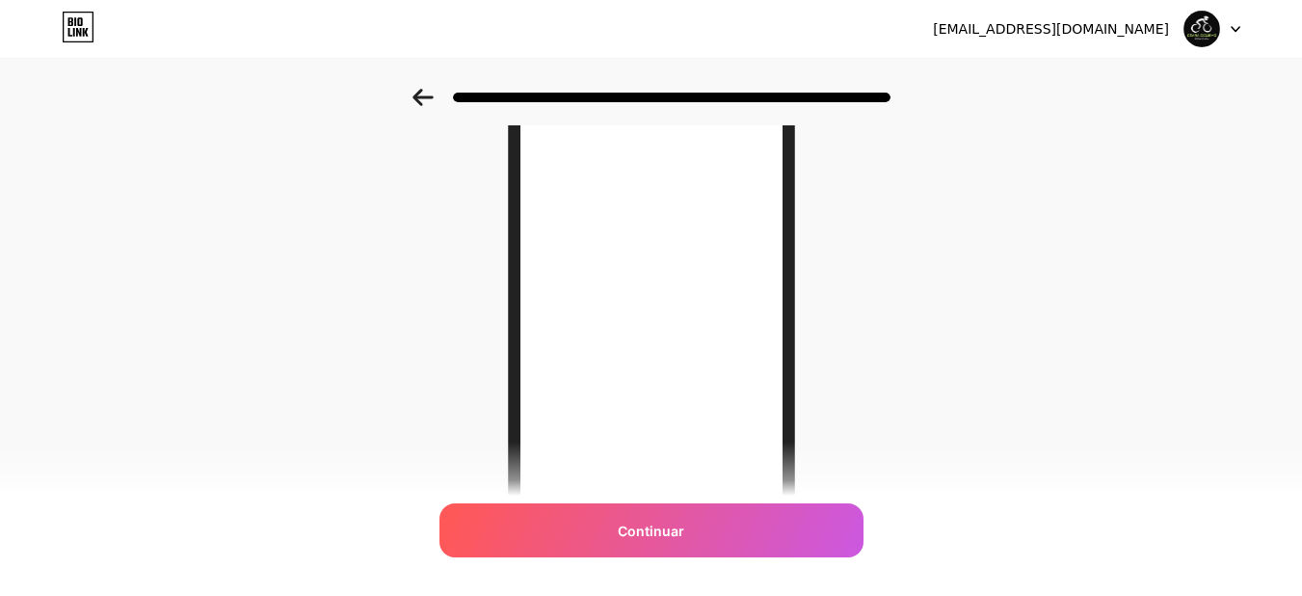
scroll to position [161, 0]
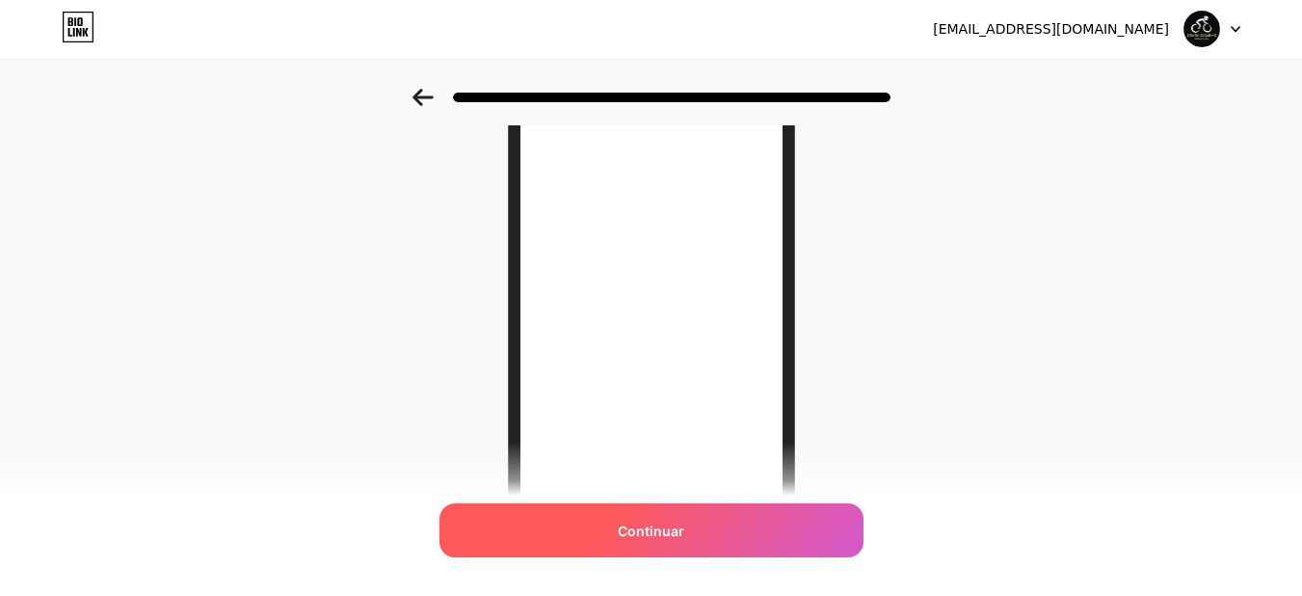
click at [764, 544] on div "Continuar" at bounding box center [652, 530] width 424 height 54
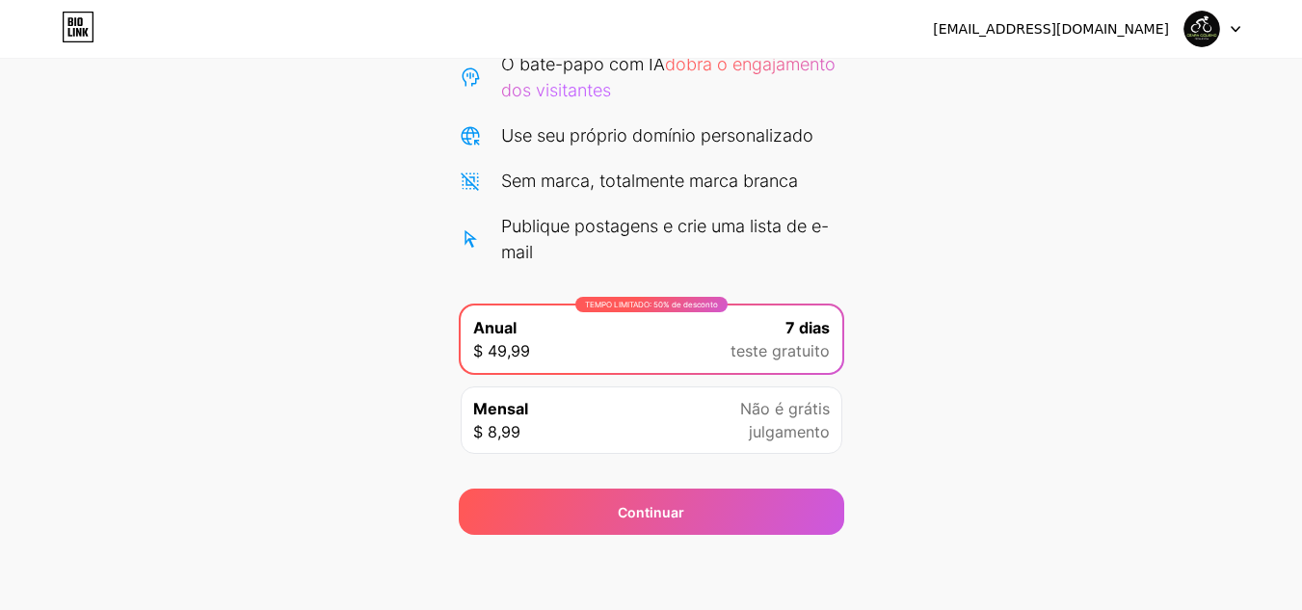
scroll to position [218, 0]
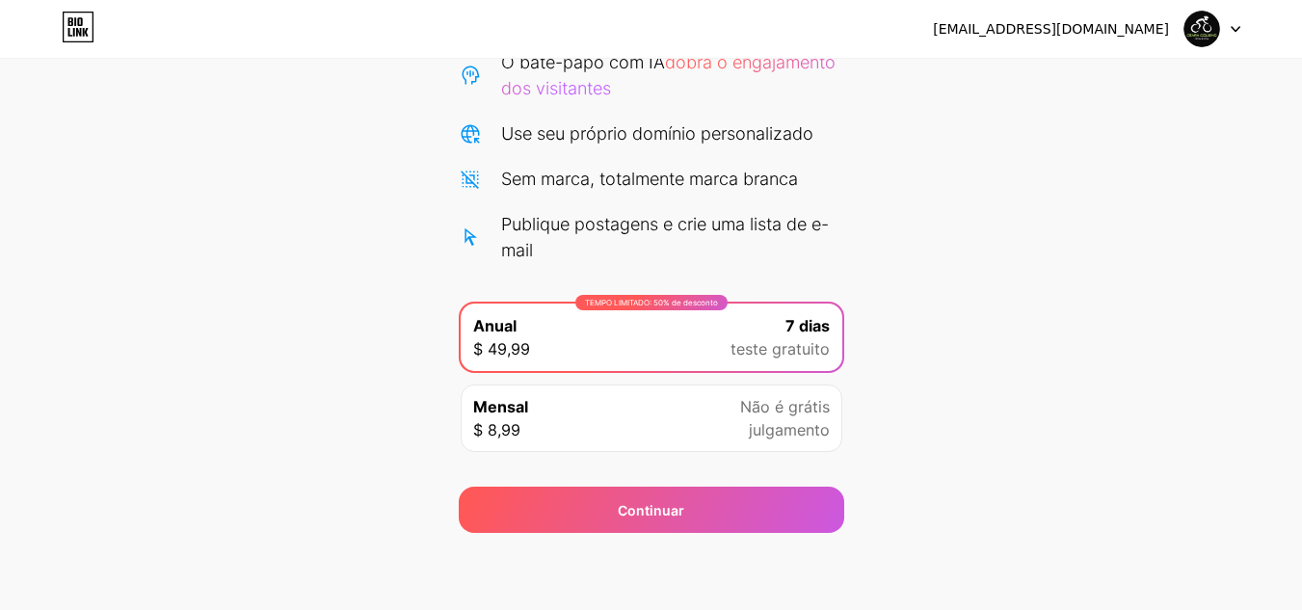
click at [805, 431] on font "julgamento" at bounding box center [789, 429] width 81 height 19
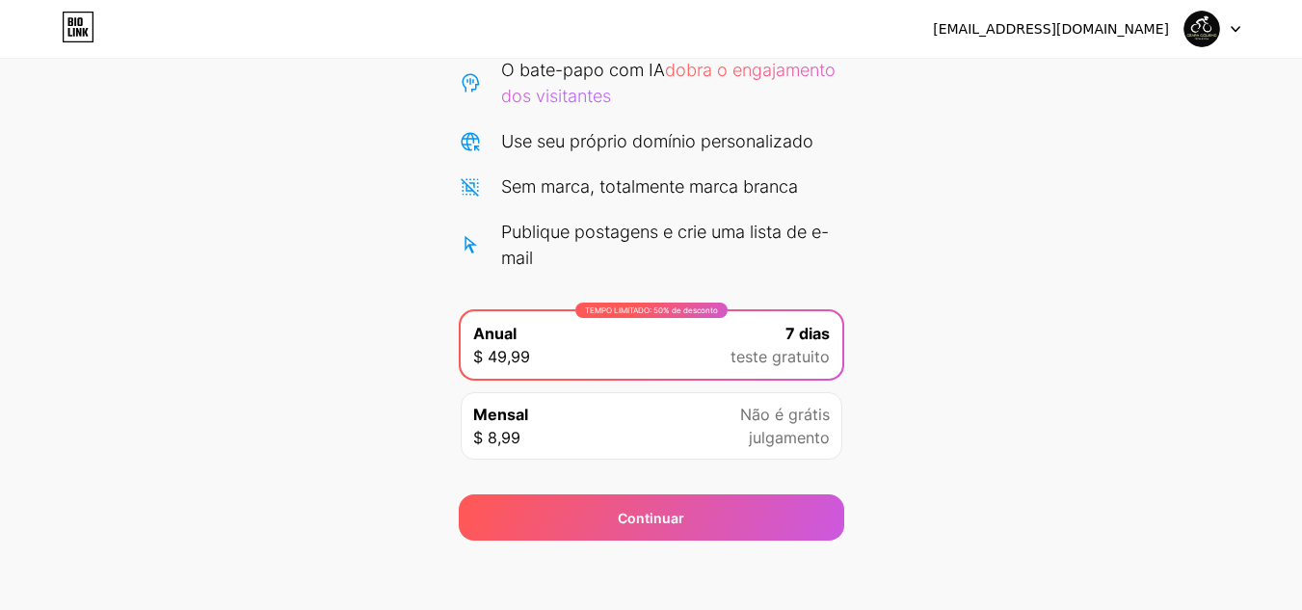
scroll to position [218, 0]
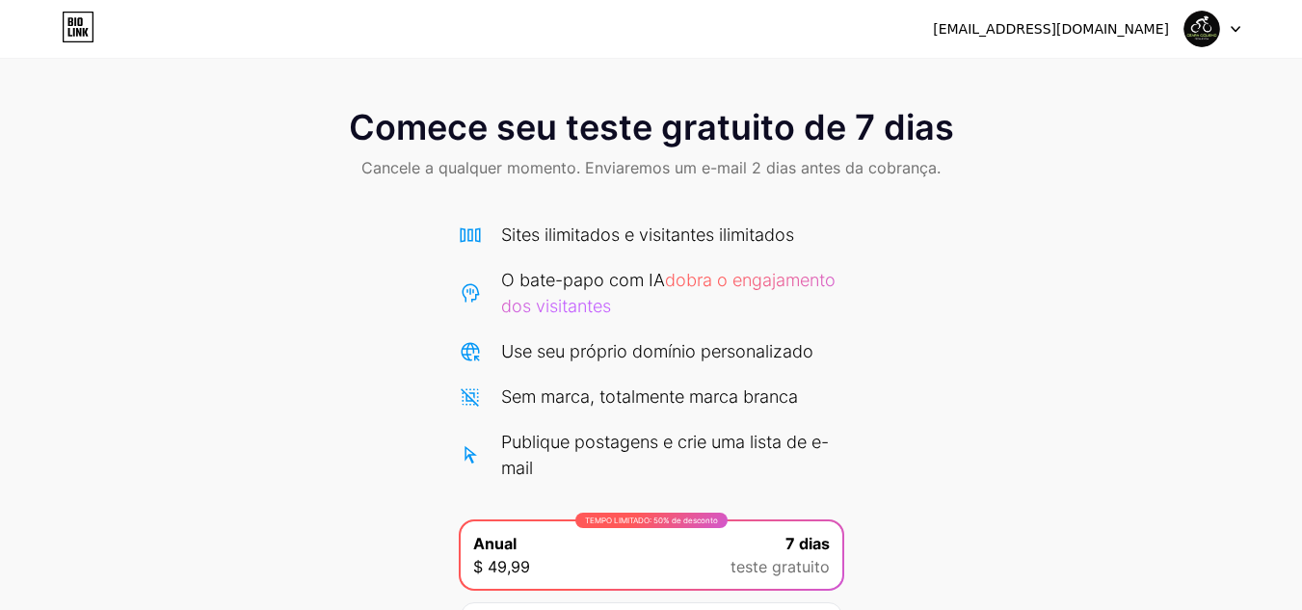
click at [1207, 38] on img at bounding box center [1202, 29] width 37 height 37
click at [763, 74] on div "Comece seu teste gratuito de 7 dias Cancele a qualquer momento. Enviaremos um e…" at bounding box center [651, 375] width 1302 height 751
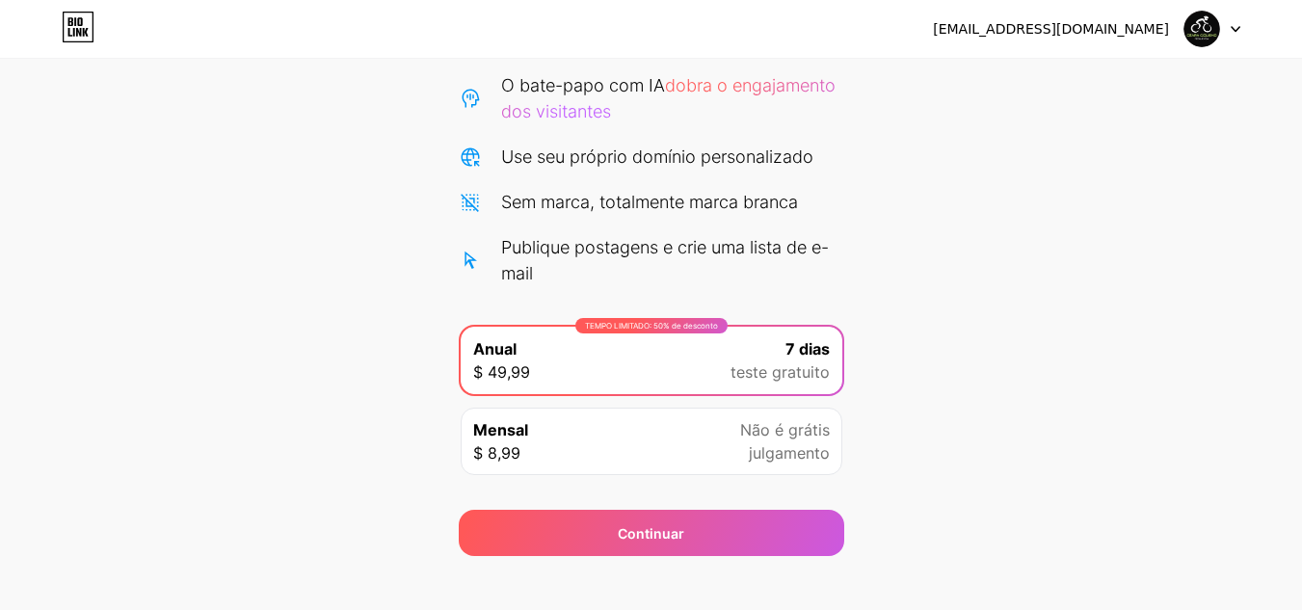
scroll to position [218, 0]
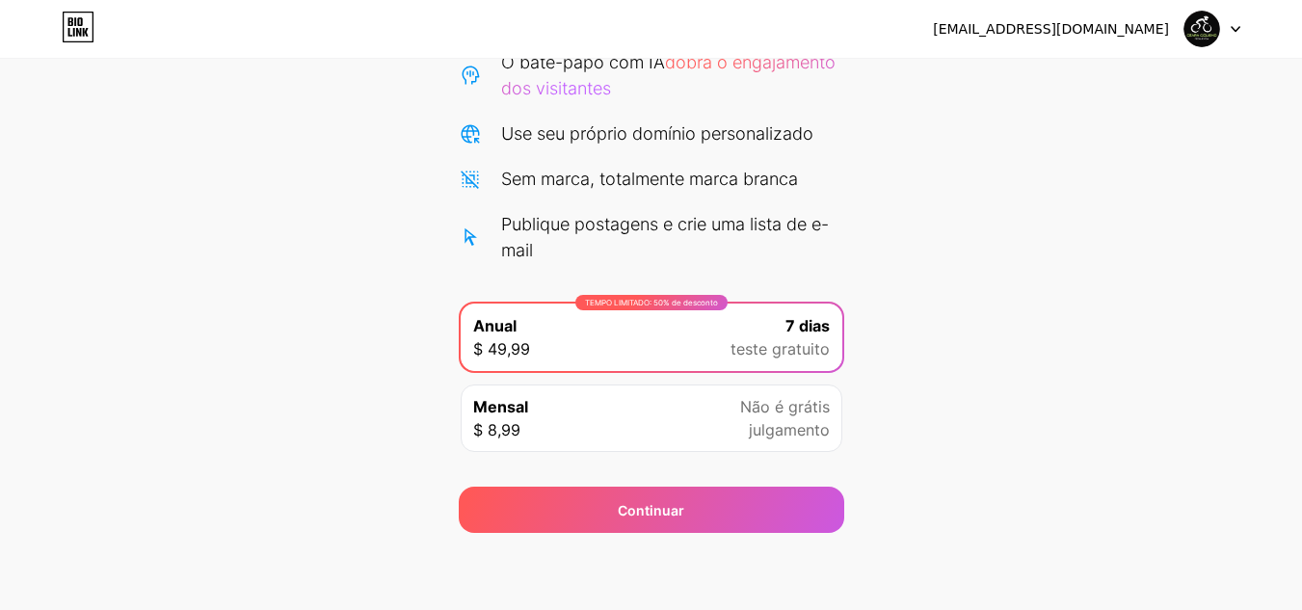
click at [792, 421] on font "julgamento" at bounding box center [789, 429] width 81 height 19
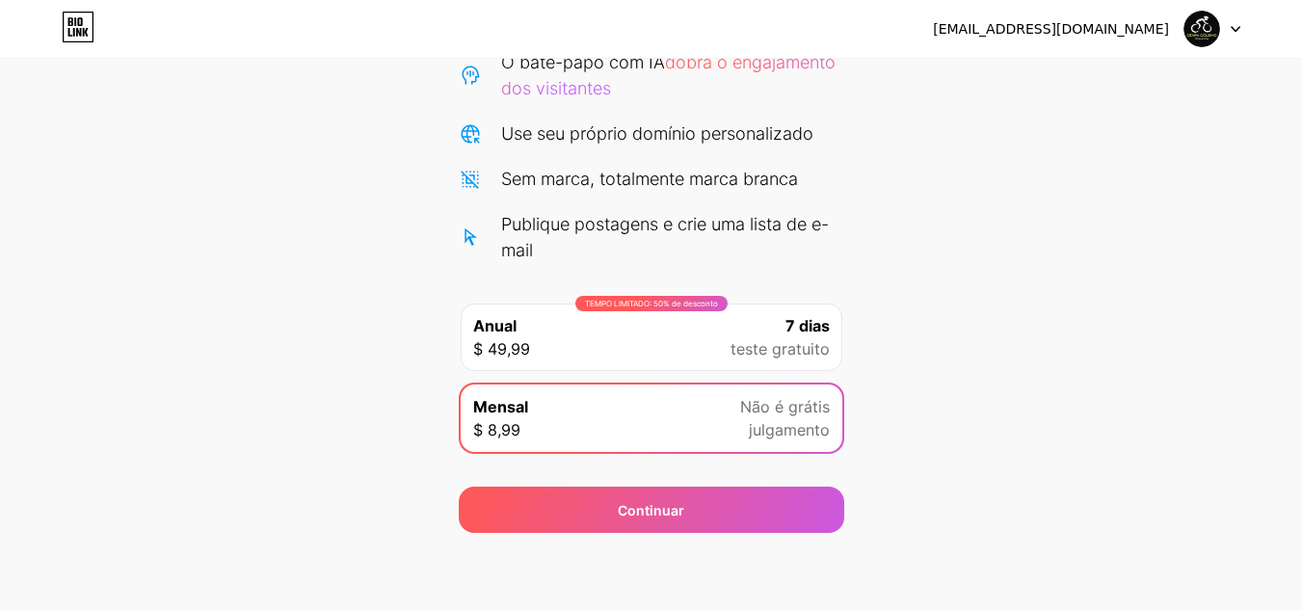
click at [81, 32] on icon at bounding box center [78, 32] width 5 height 9
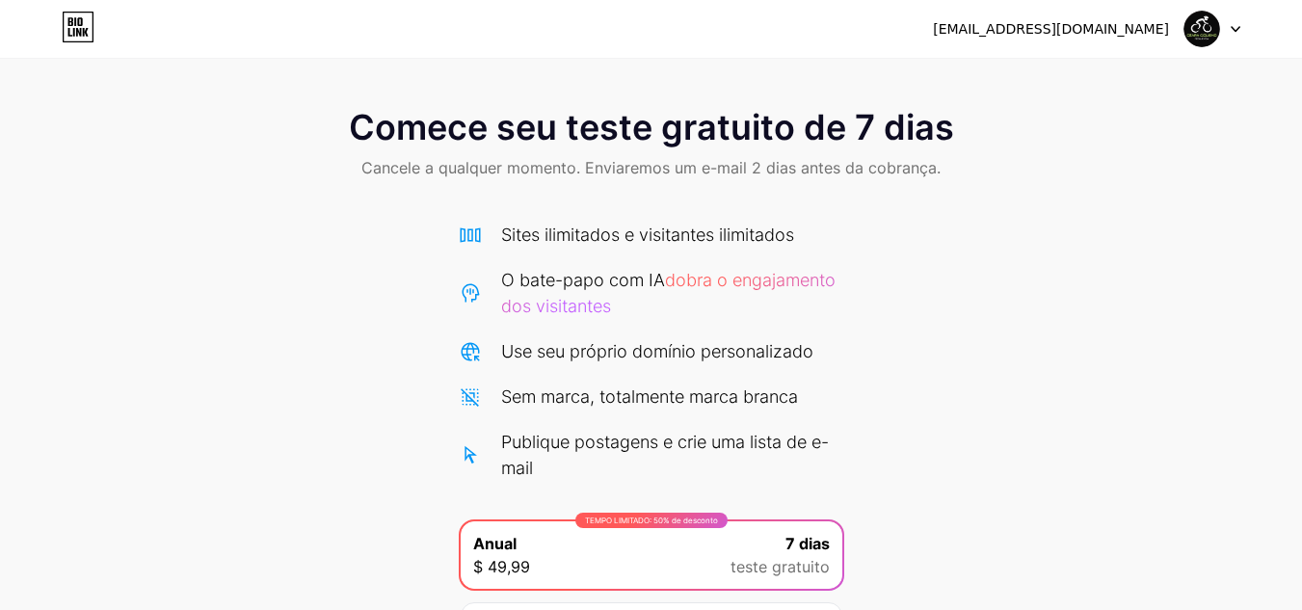
click at [1042, 37] on font "[EMAIL_ADDRESS][DOMAIN_NAME]" at bounding box center [1051, 28] width 236 height 15
click at [1223, 29] on div at bounding box center [1213, 29] width 56 height 35
click at [1200, 25] on img at bounding box center [1202, 29] width 37 height 37
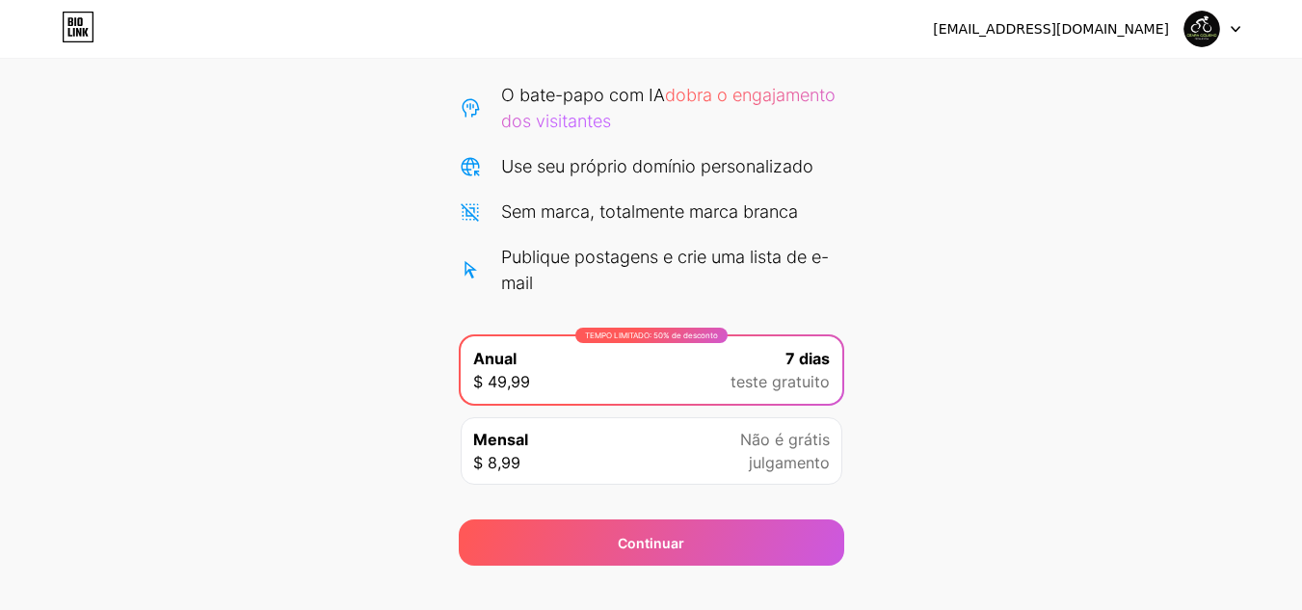
scroll to position [218, 0]
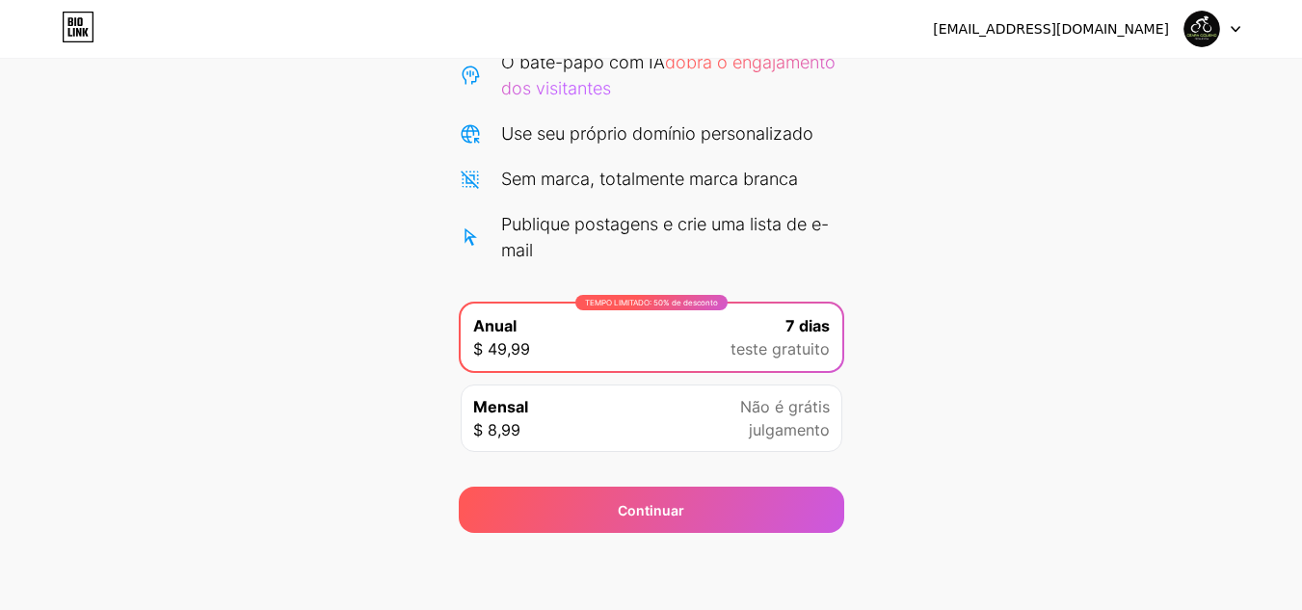
click at [786, 418] on span "julgamento" at bounding box center [789, 429] width 81 height 23
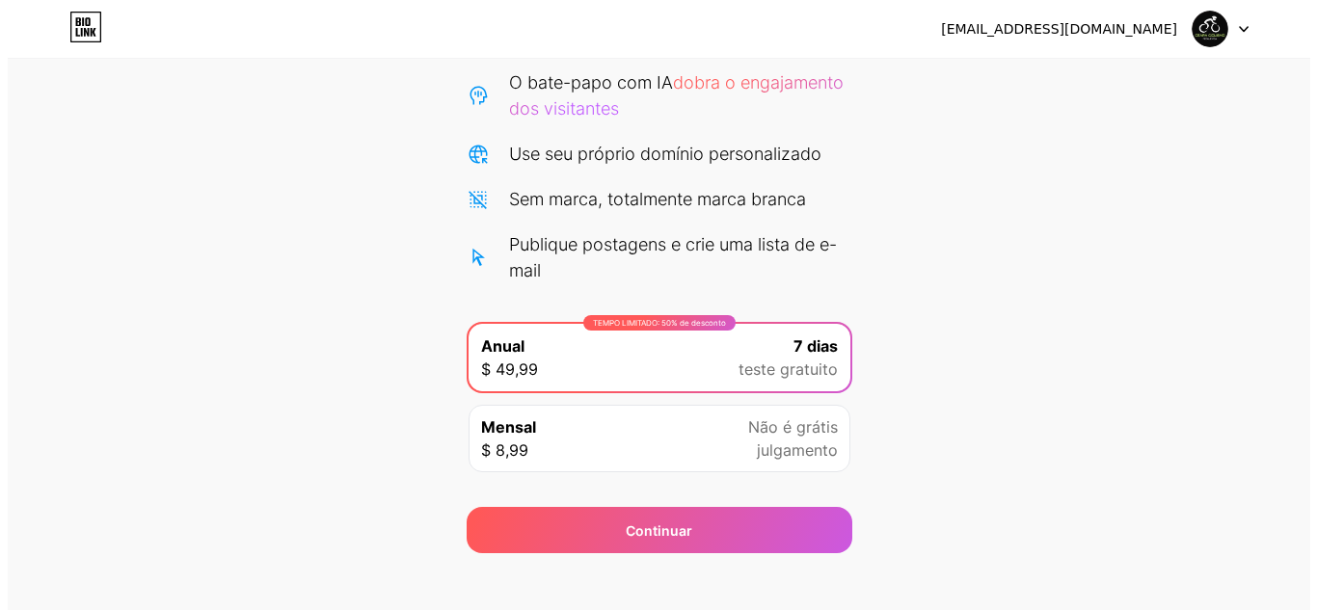
scroll to position [218, 0]
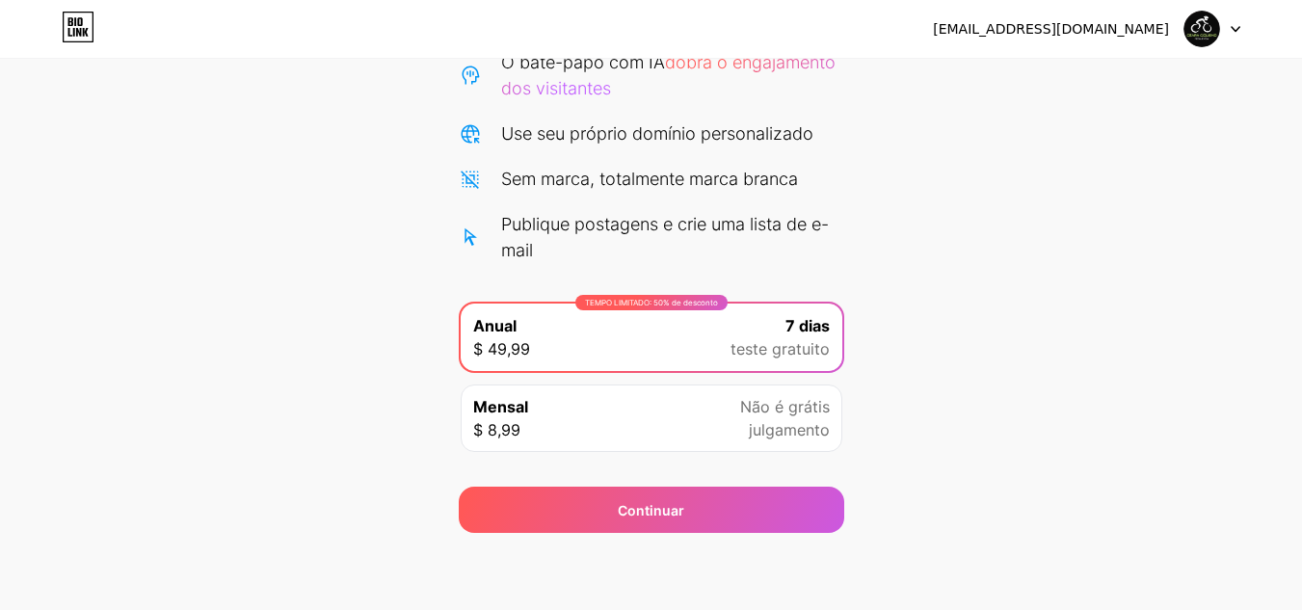
click at [706, 413] on div "Mensal $ 8,99 Não é grátis julgamento" at bounding box center [652, 418] width 382 height 67
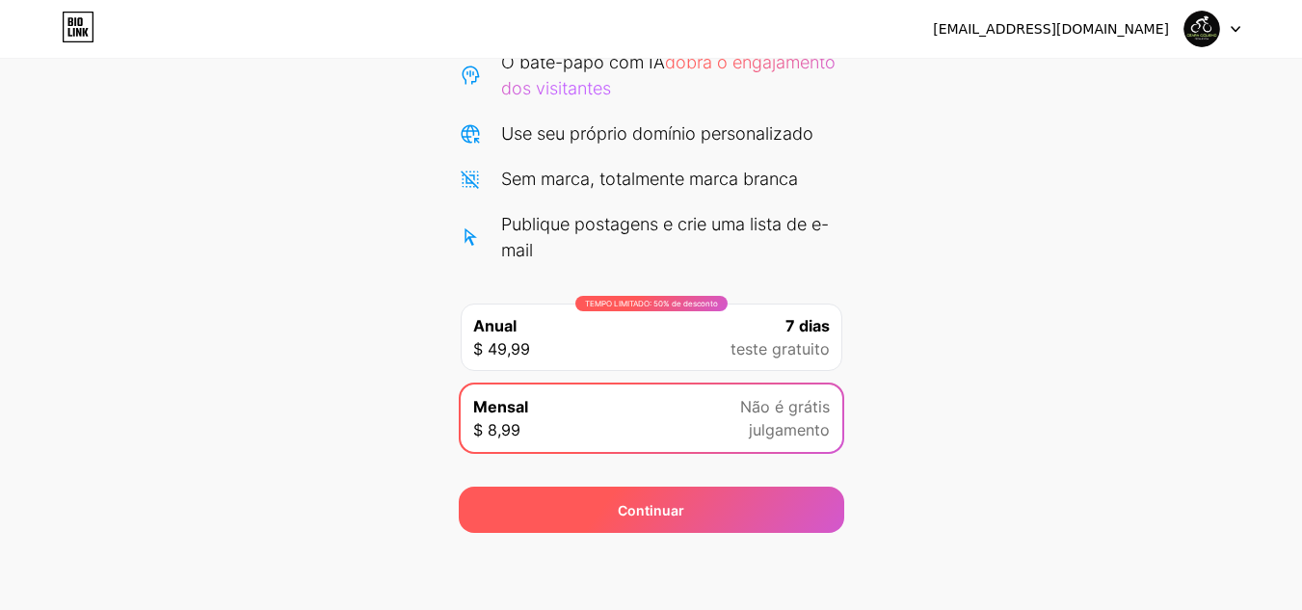
click at [710, 510] on div "Continuar" at bounding box center [652, 510] width 386 height 46
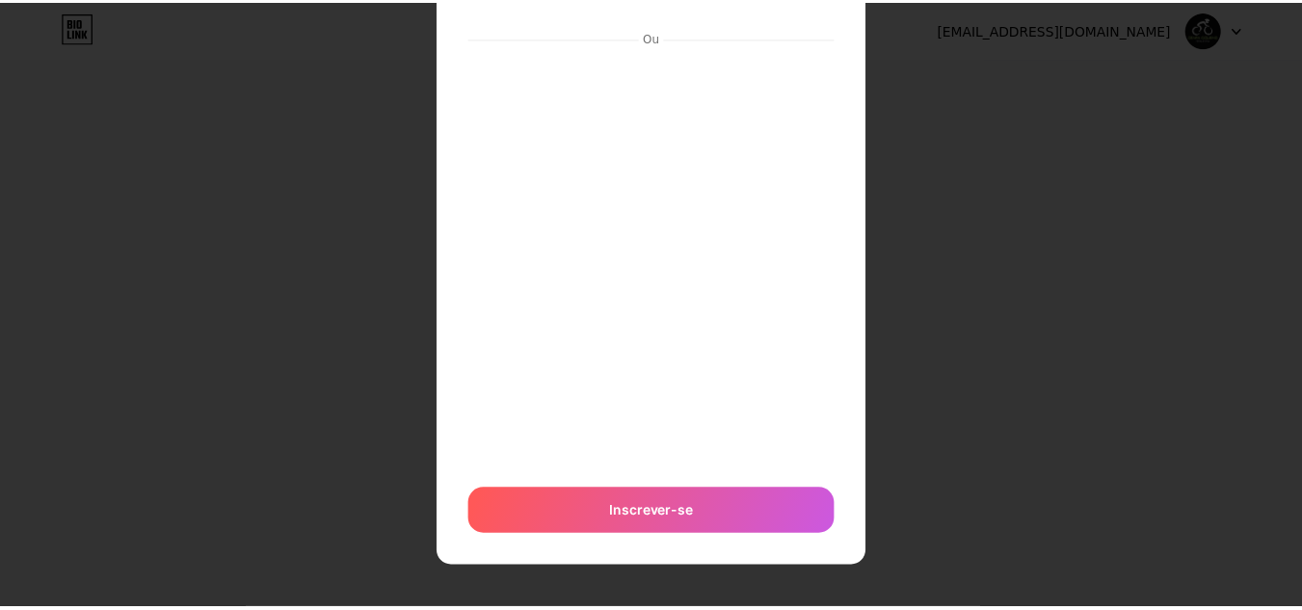
scroll to position [0, 0]
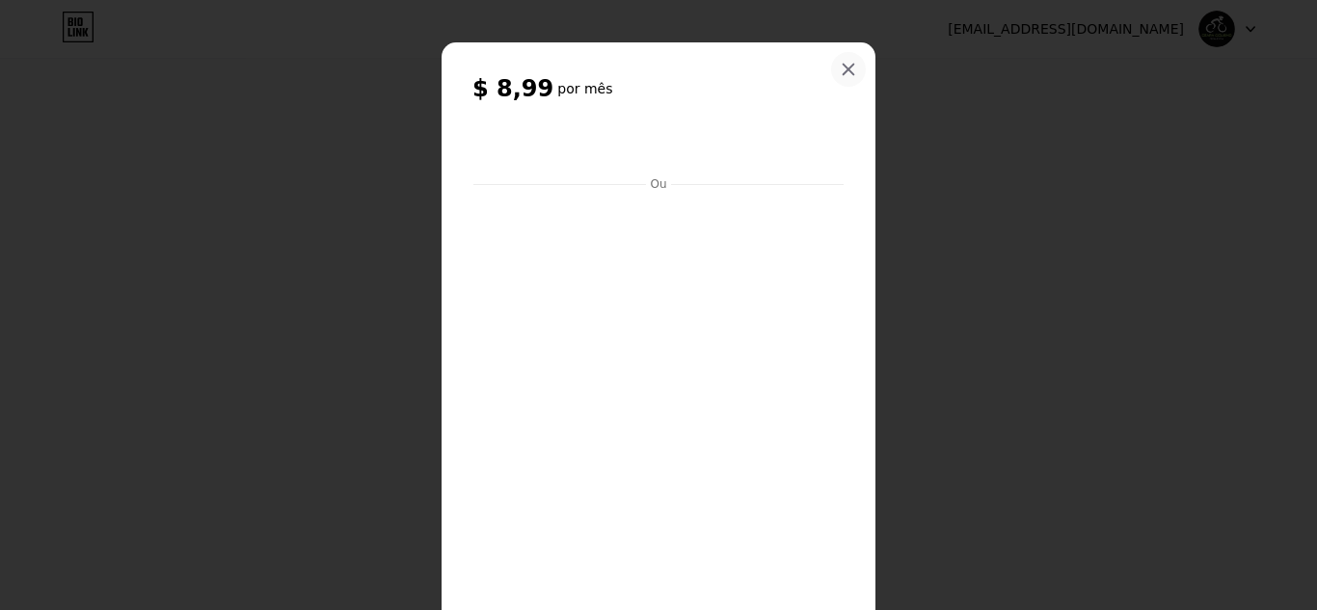
click at [848, 70] on icon at bounding box center [847, 69] width 15 height 15
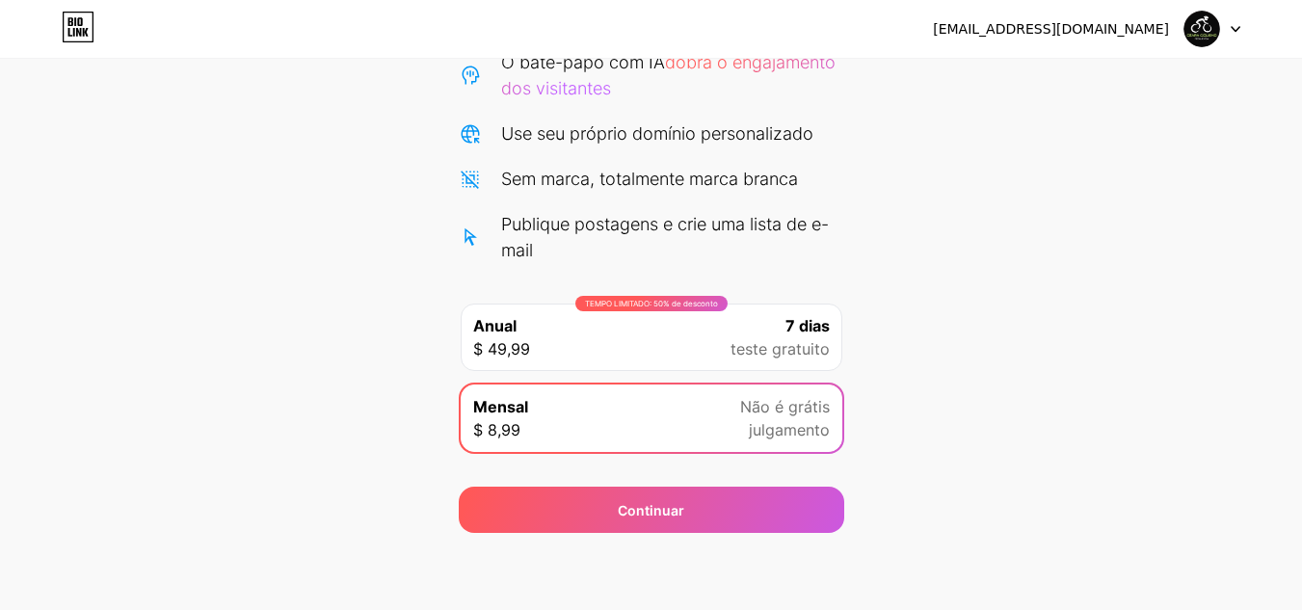
click at [87, 34] on icon at bounding box center [86, 32] width 6 height 9
